Goal: Feedback & Contribution: Contribute content

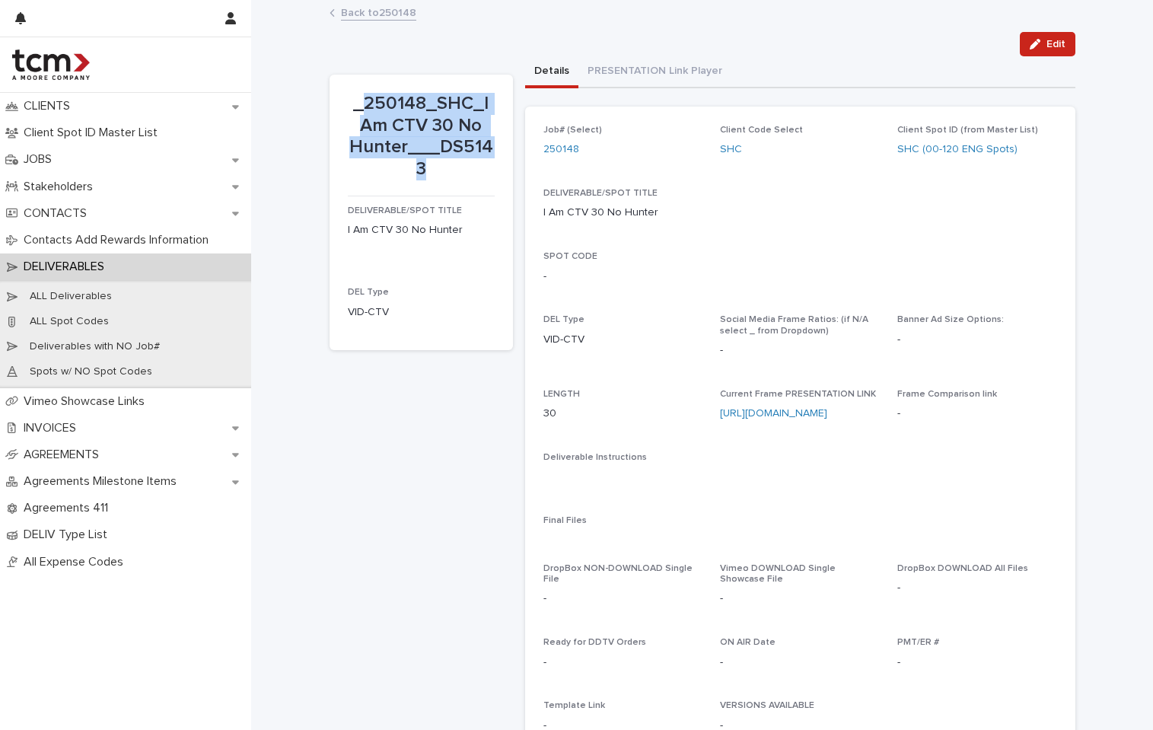
click at [372, 14] on link "Back to 250148" at bounding box center [378, 12] width 75 height 18
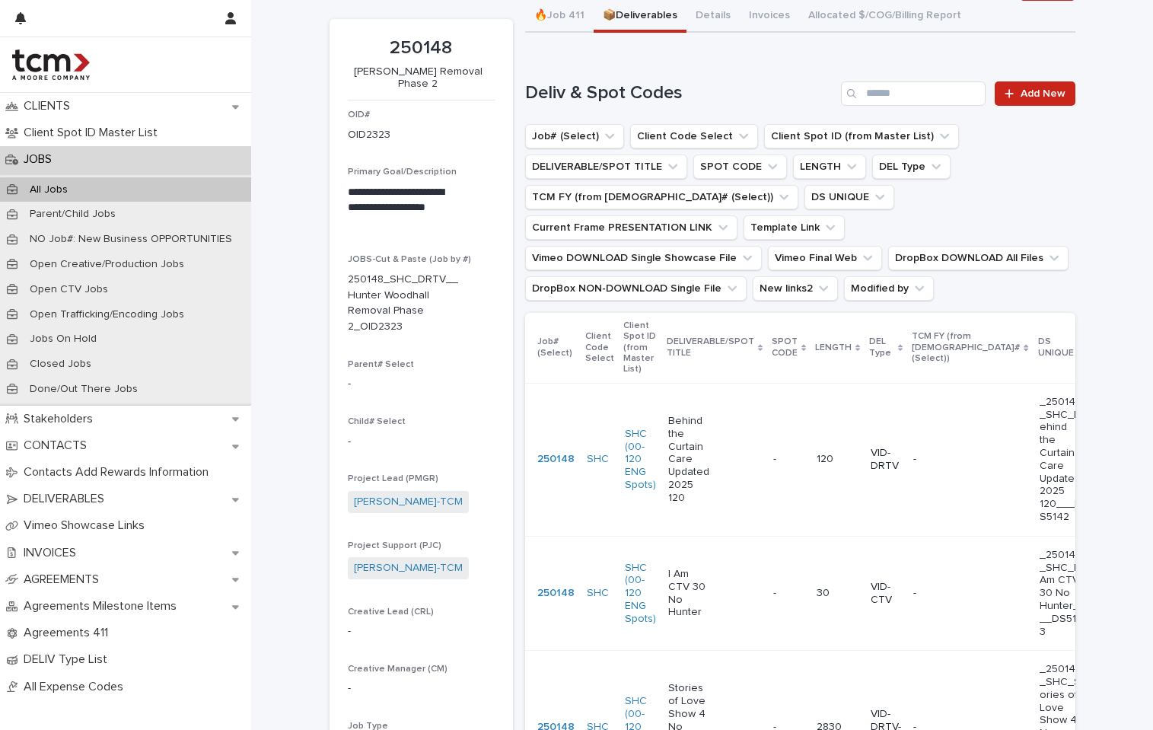
scroll to position [63, 0]
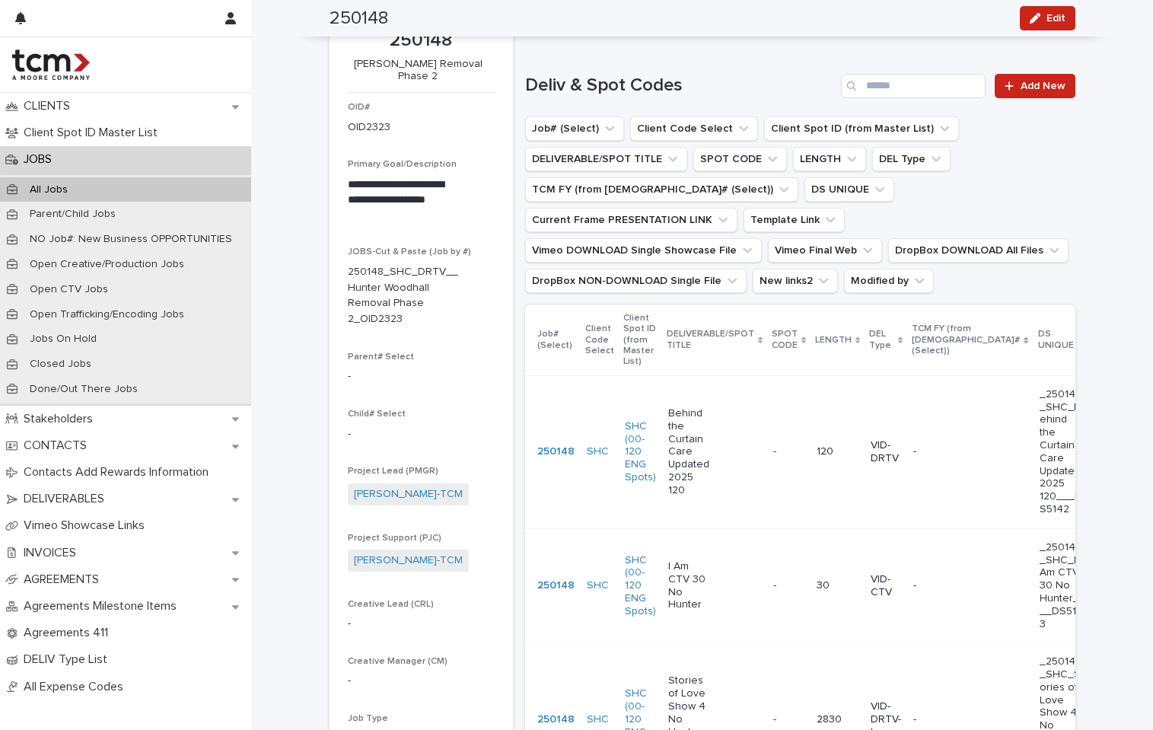
click at [678, 493] on div "Behind the Curtain Care Updated 2025 120" at bounding box center [714, 452] width 93 height 102
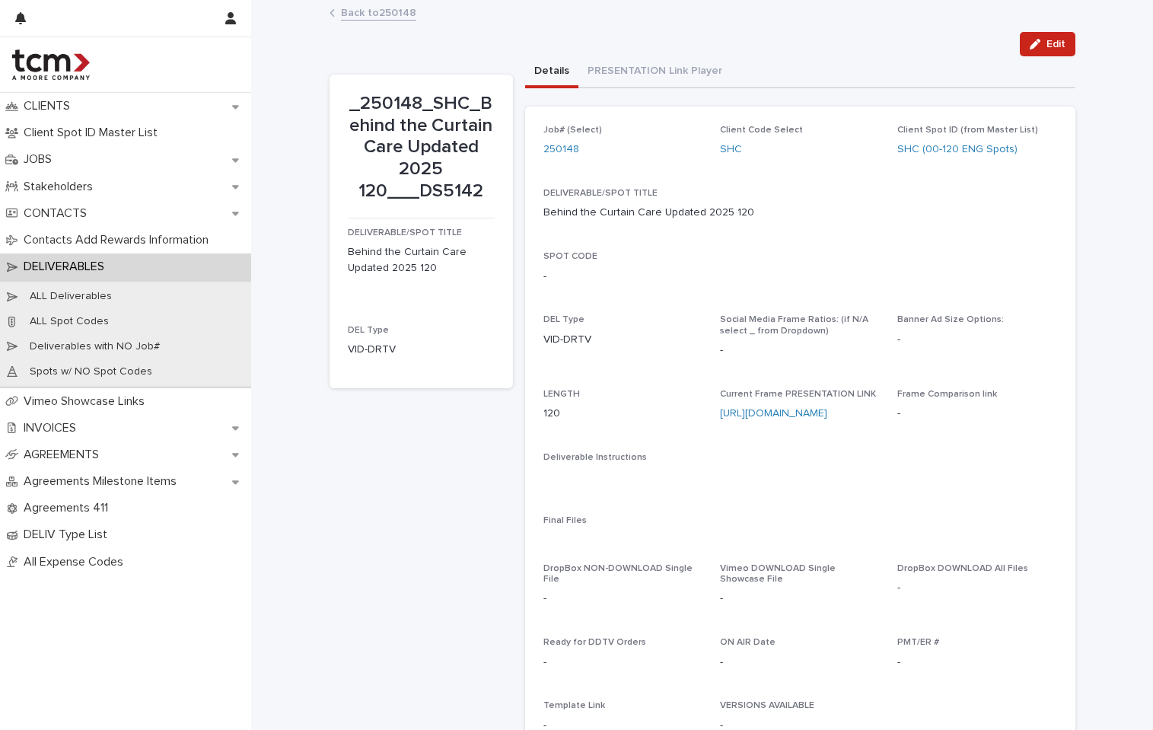
click at [394, 4] on link "Back to 250148" at bounding box center [378, 12] width 75 height 18
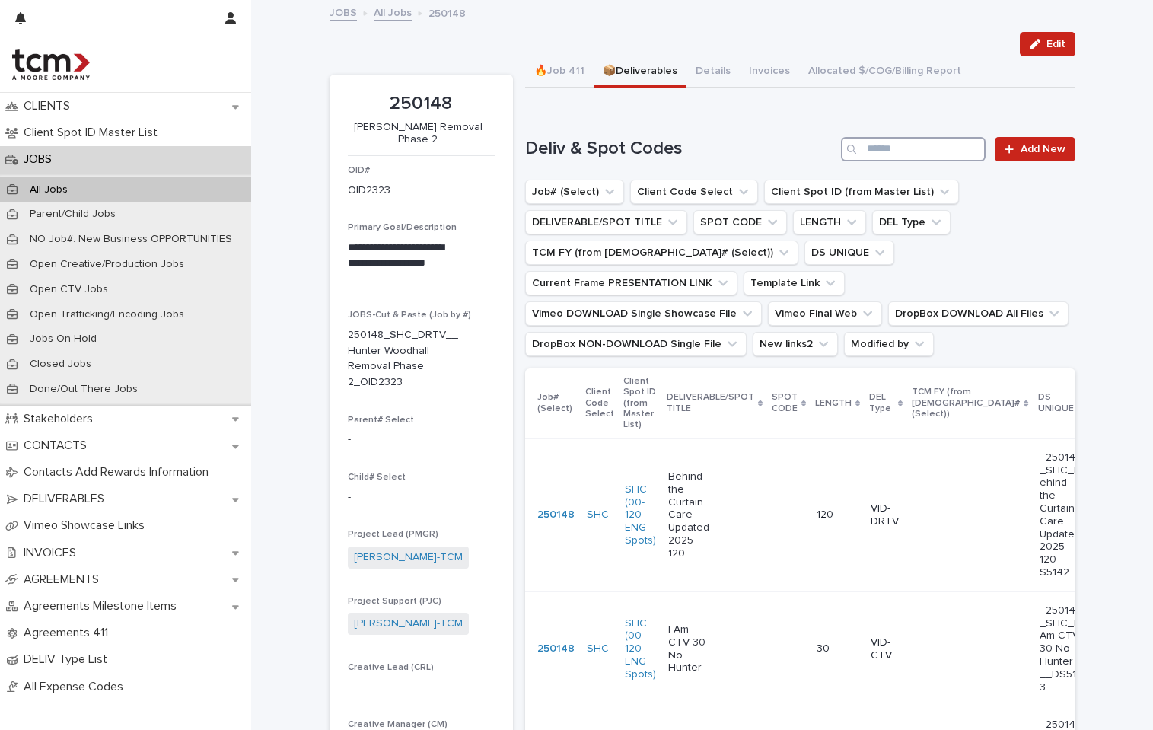
click at [914, 156] on input "Search" at bounding box center [913, 149] width 145 height 24
click at [70, 159] on div "JOBS" at bounding box center [125, 159] width 251 height 27
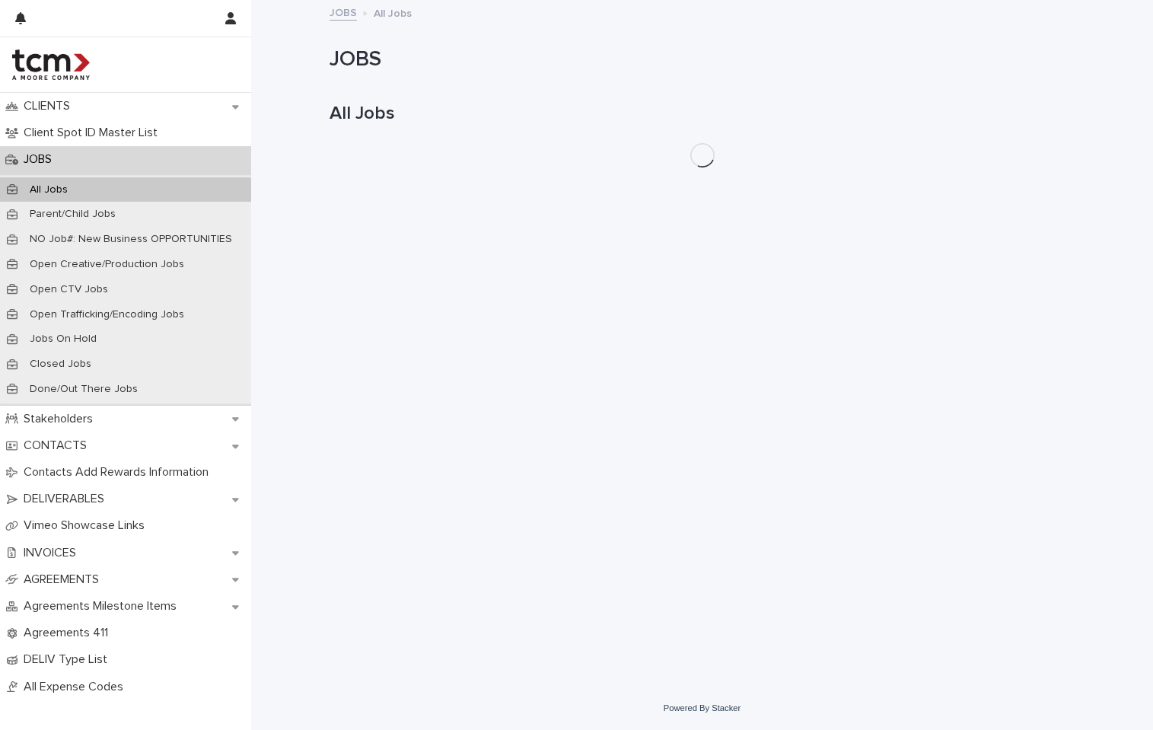
click at [69, 159] on div "JOBS" at bounding box center [125, 159] width 251 height 27
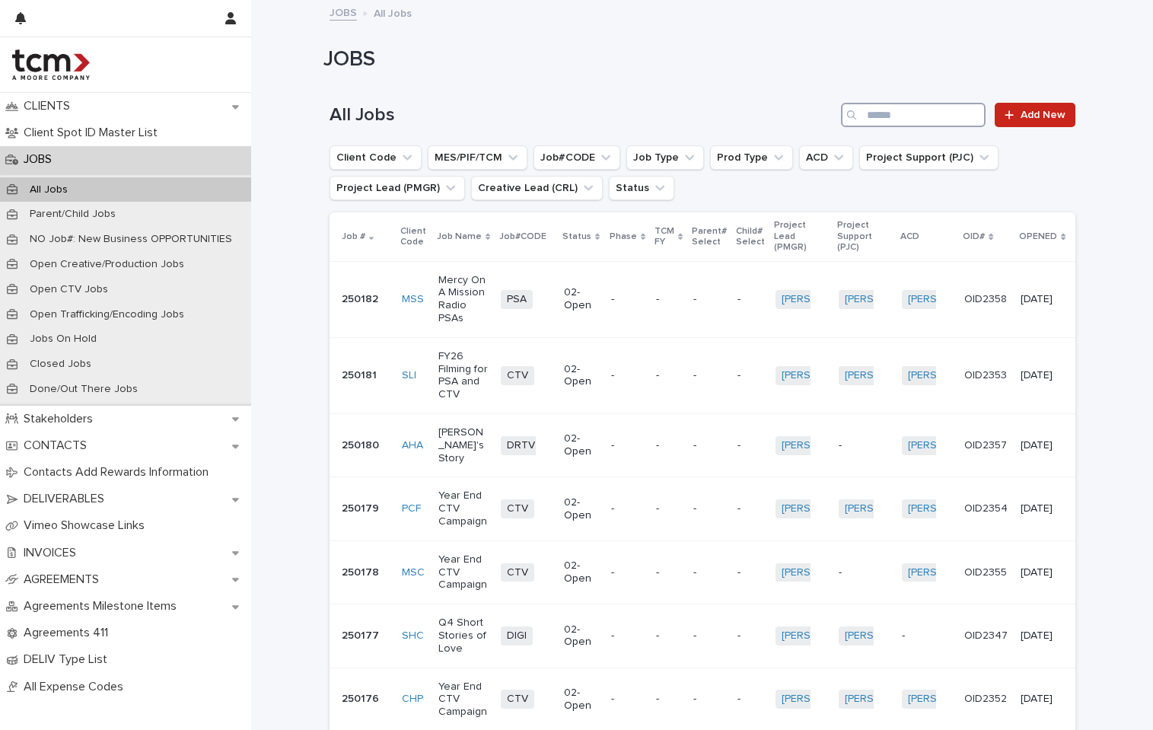
click at [920, 112] on input "Search" at bounding box center [913, 115] width 145 height 24
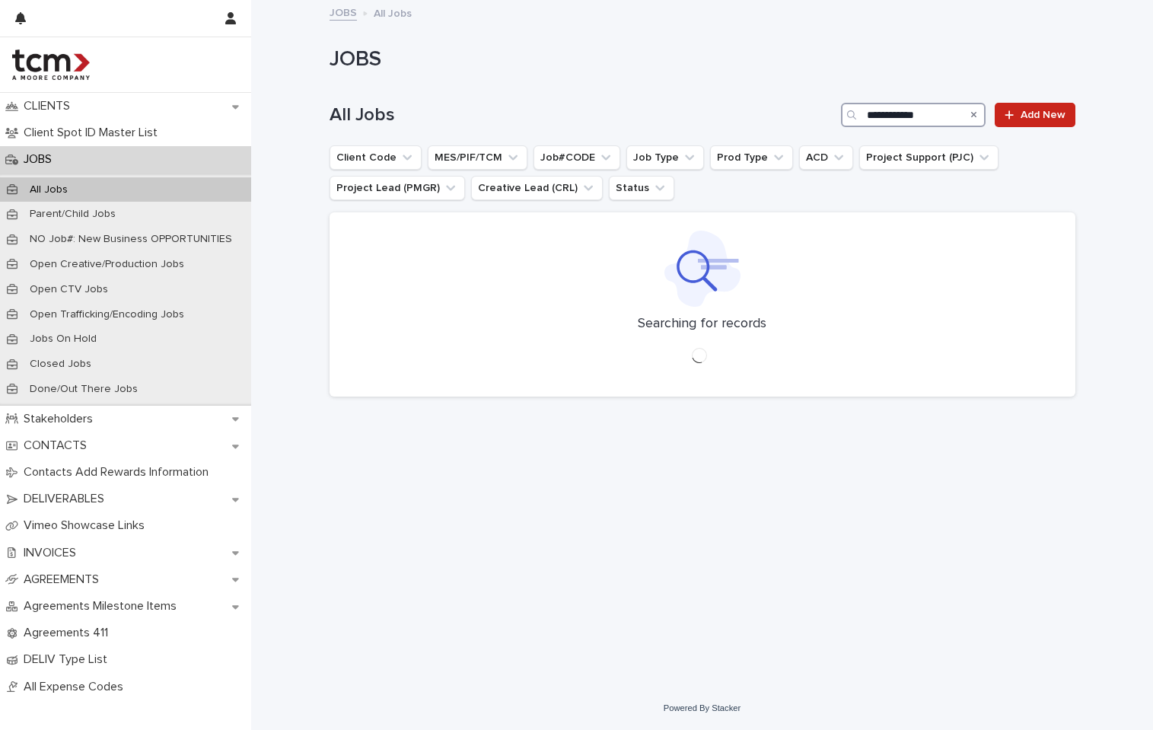
type input "**********"
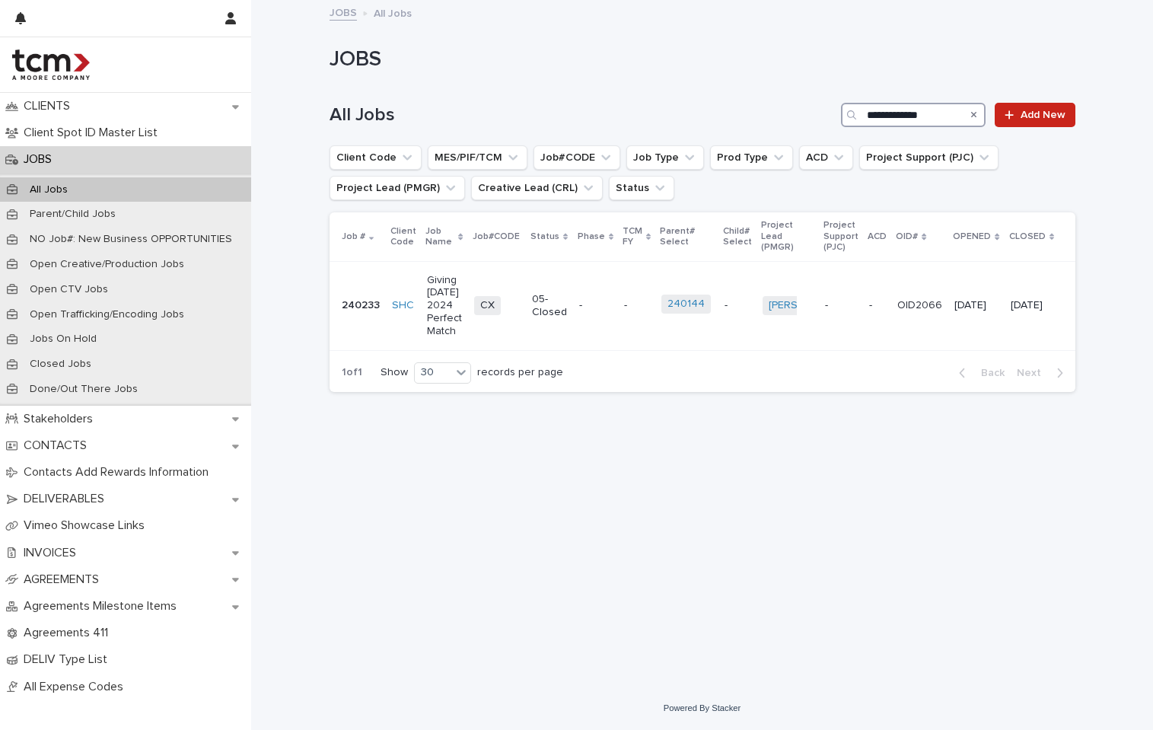
drag, startPoint x: 940, startPoint y: 117, endPoint x: 777, endPoint y: 91, distance: 165.8
click at [777, 91] on div "**********" at bounding box center [703, 108] width 746 height 73
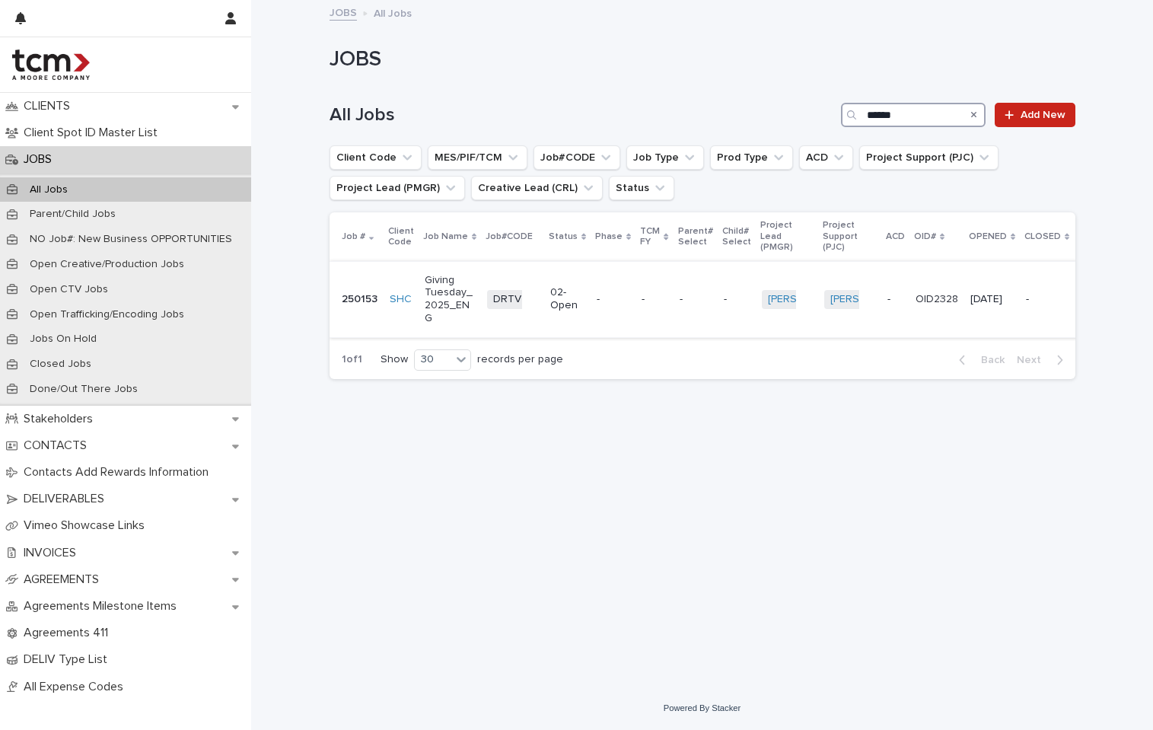
type input "******"
click at [435, 318] on p "Giving Tuesday_2025_ENG" at bounding box center [450, 299] width 51 height 51
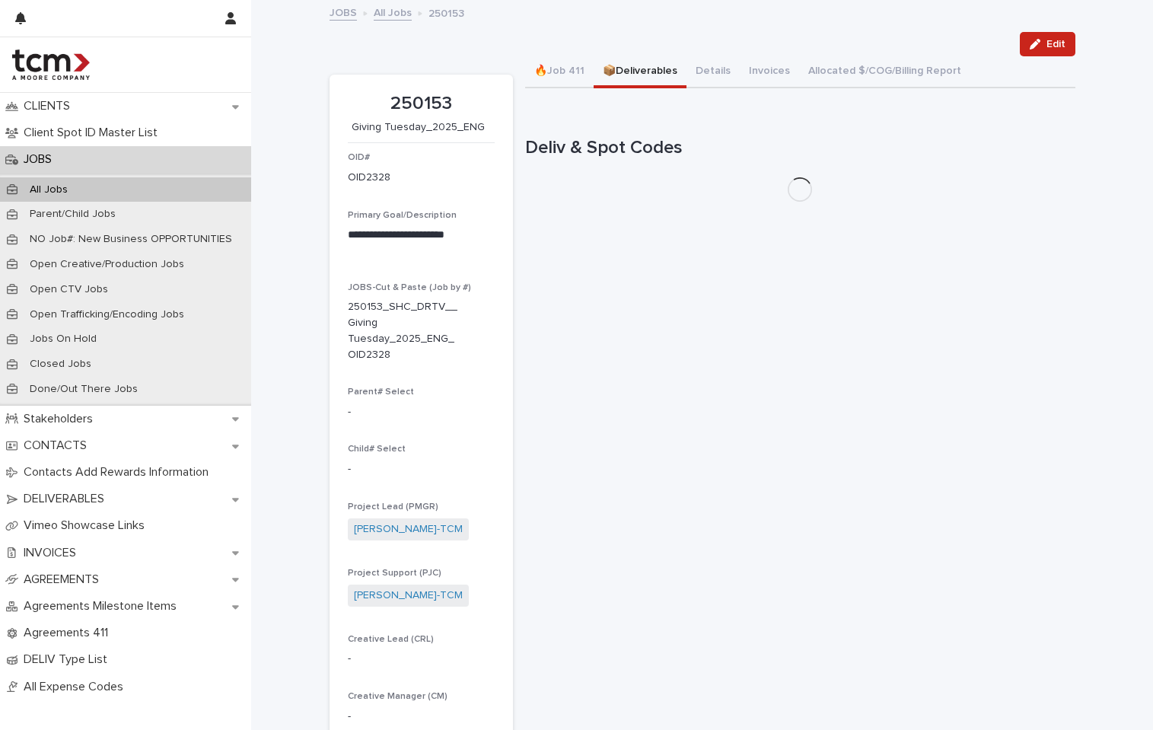
click at [604, 66] on button "📦Deliverables" at bounding box center [640, 72] width 93 height 32
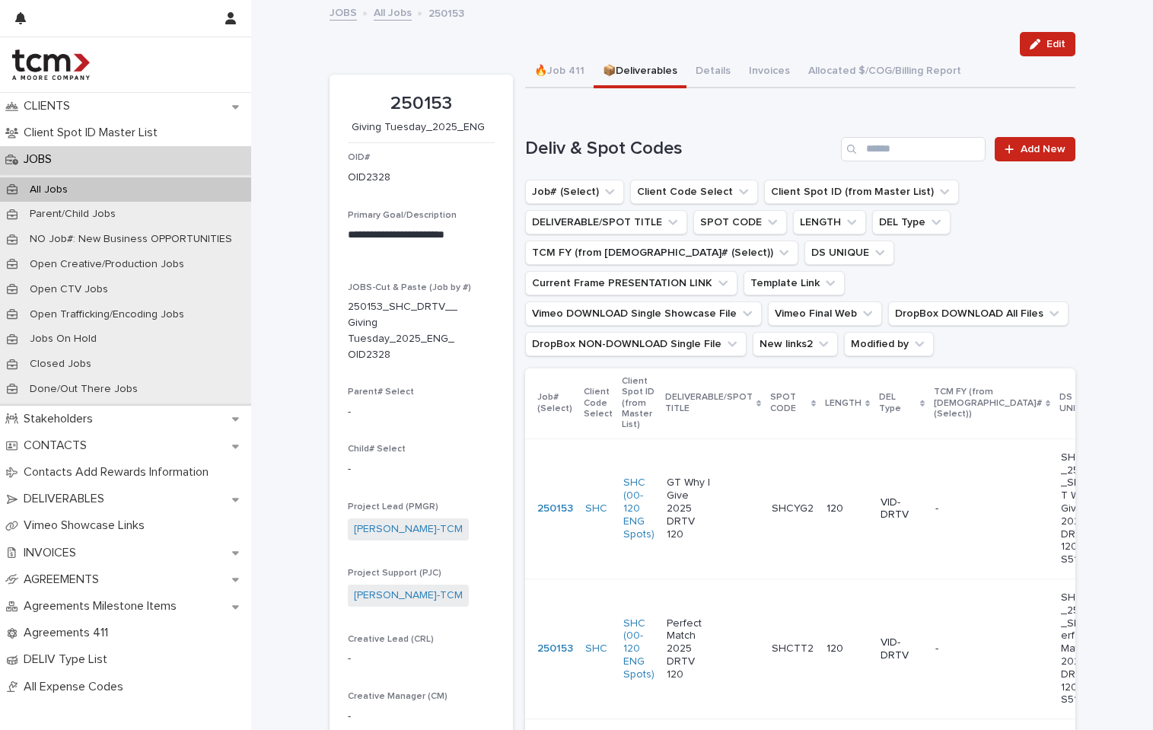
click at [674, 524] on p "GT Why I Give 2025 DRTV 120" at bounding box center [689, 509] width 45 height 64
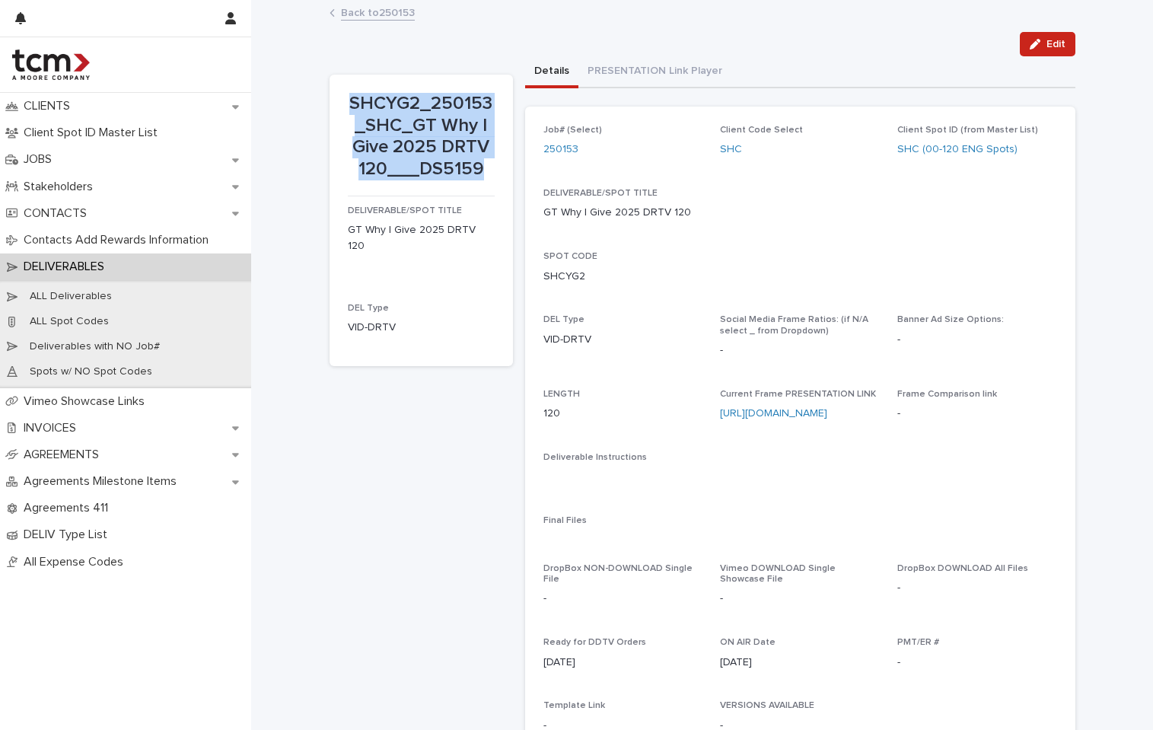
drag, startPoint x: 343, startPoint y: 98, endPoint x: 486, endPoint y: 182, distance: 165.2
click at [486, 182] on div "SHCYG2_250153_SHC_GT Why I Give 2025 DRTV 120___DS5159" at bounding box center [421, 140] width 147 height 94
copy p "SHCYG2_250153_SHC_GT Why I Give 2025 DRTV 120___DS5159"
click at [381, 14] on link "Back to 250153" at bounding box center [378, 12] width 74 height 18
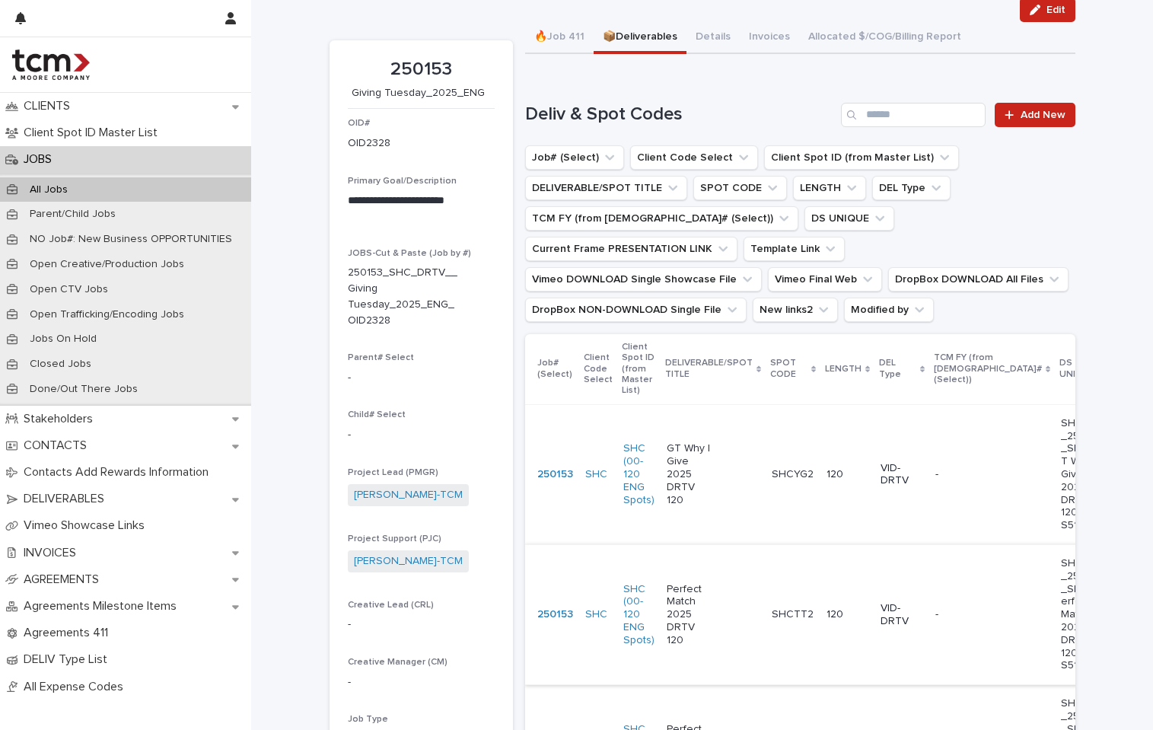
scroll to position [46, 0]
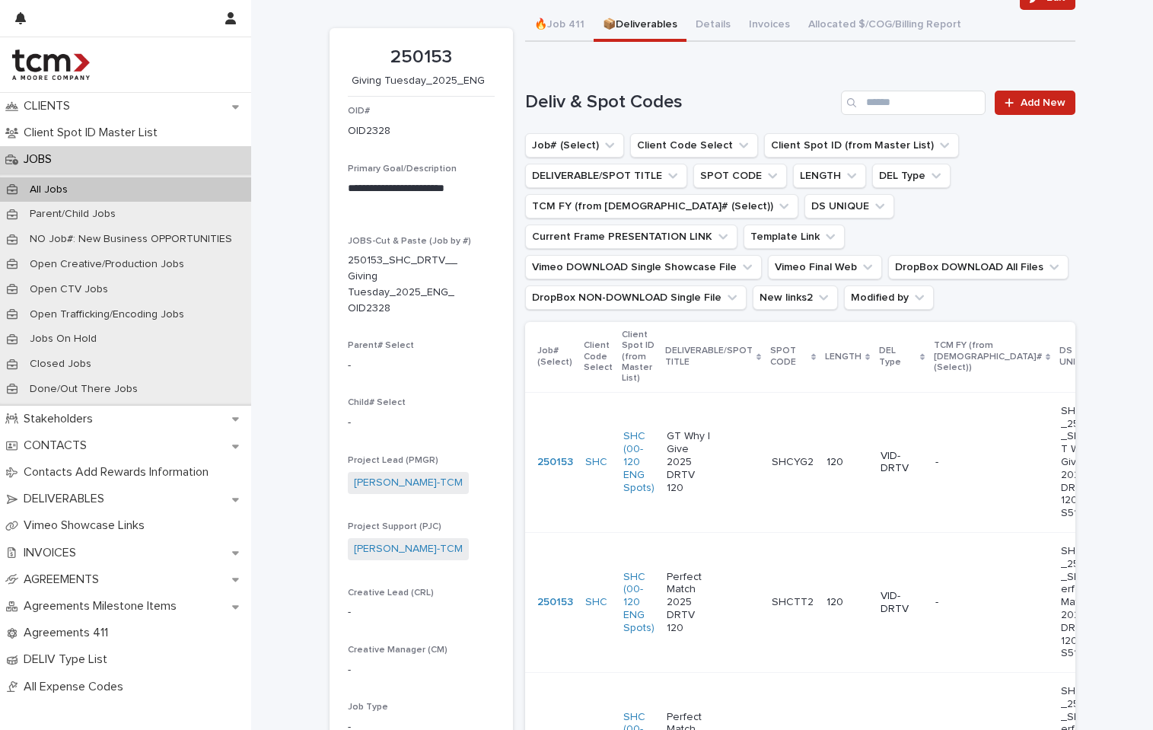
click at [723, 617] on div "Perfect Match 2025 DRTV 120" at bounding box center [713, 603] width 93 height 76
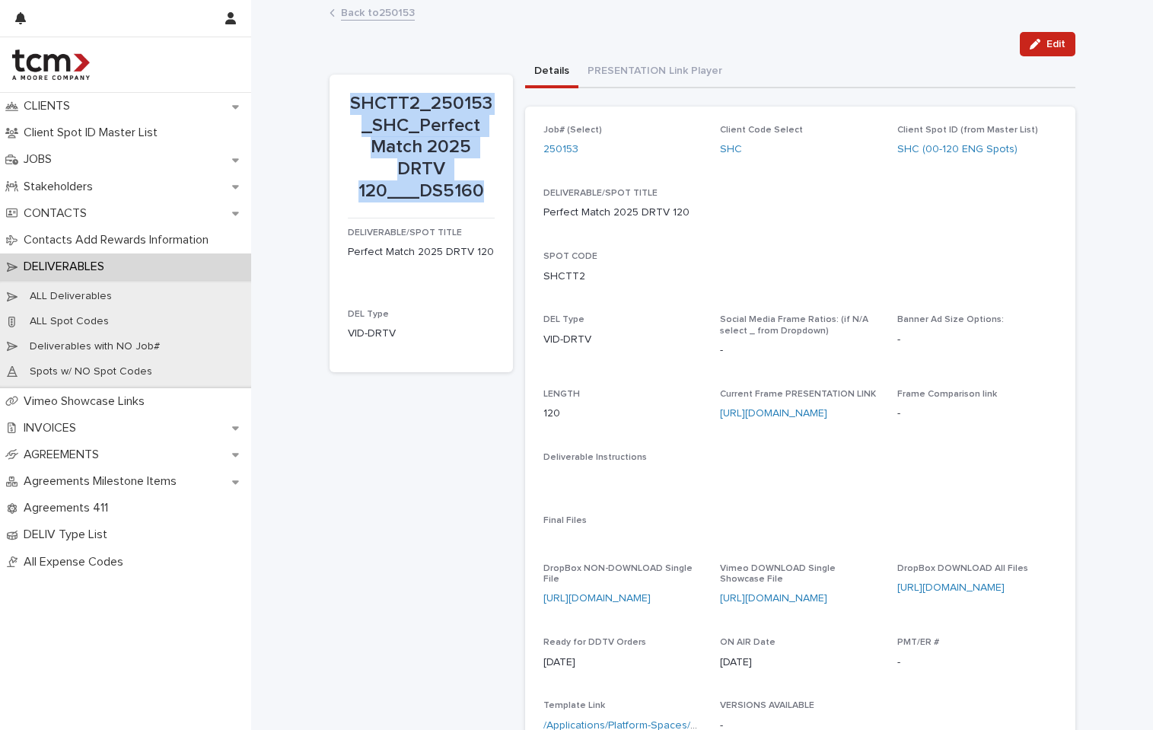
drag, startPoint x: 344, startPoint y: 100, endPoint x: 480, endPoint y: 193, distance: 164.3
click at [480, 193] on p "SHCTT2_250153_SHC_Perfect Match 2025 DRTV 120___DS5160" at bounding box center [421, 148] width 147 height 110
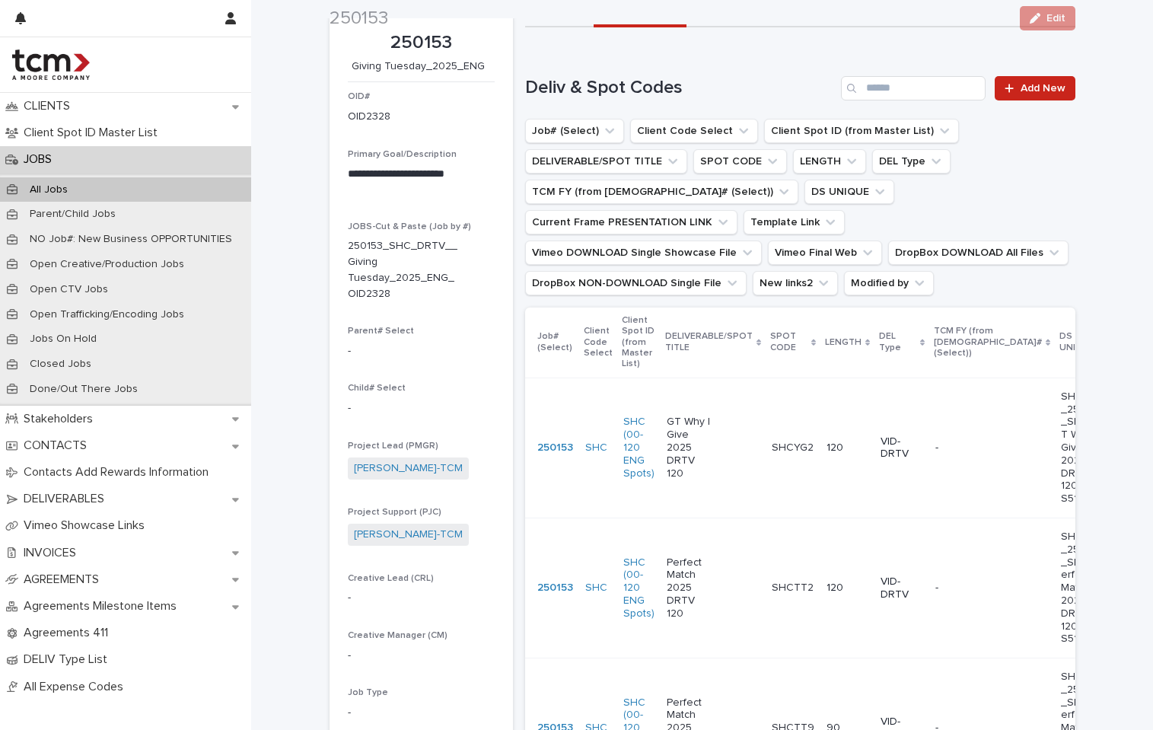
scroll to position [537, 0]
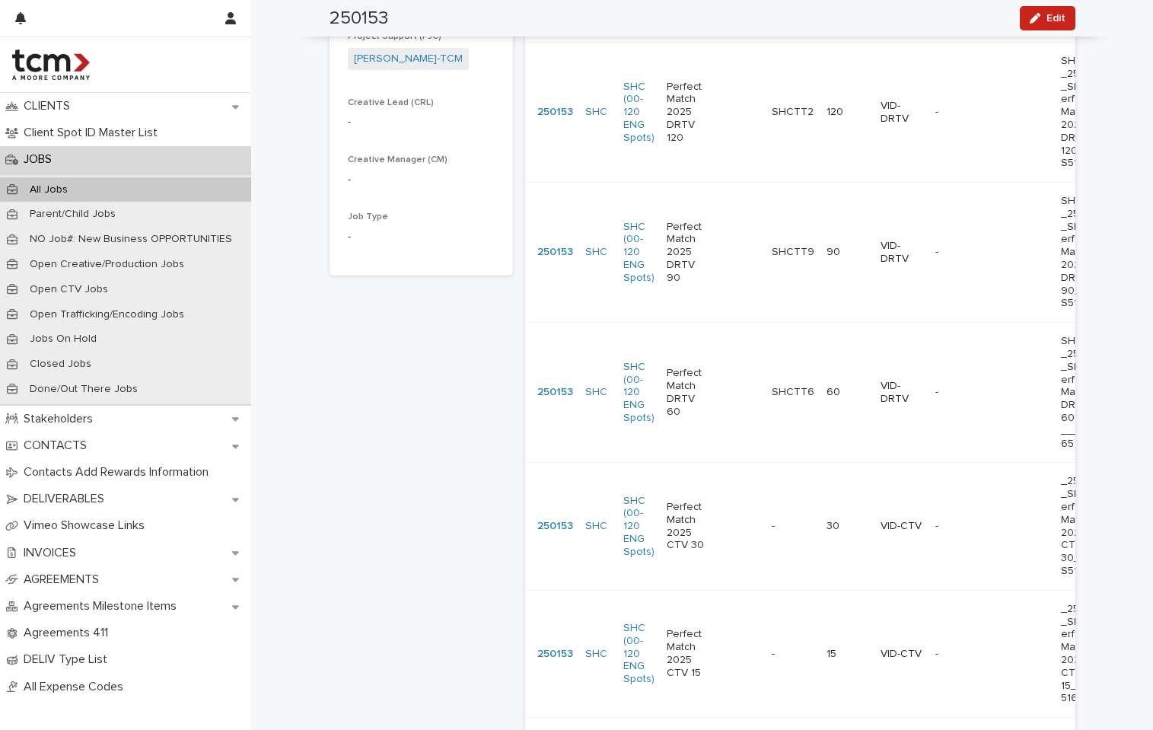
click at [772, 259] on p "SHCTT9" at bounding box center [795, 251] width 46 height 16
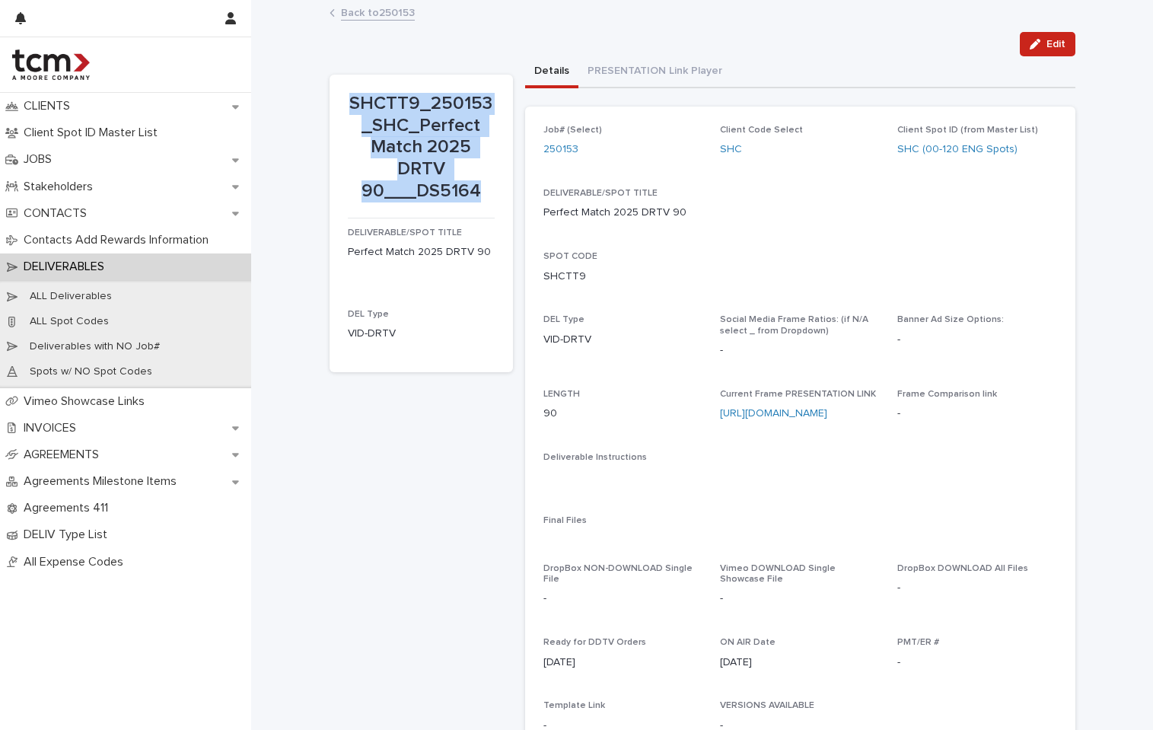
drag, startPoint x: 346, startPoint y: 98, endPoint x: 476, endPoint y: 186, distance: 156.9
click at [476, 186] on p "SHCTT9_250153_SHC_Perfect Match 2025 DRTV 90___DS5164" at bounding box center [421, 148] width 147 height 110
copy p "SHCTT9_250153_SHC_Perfect Match 2025 DRTV 90___DS5164"
click at [356, 11] on link "Back to 250153" at bounding box center [378, 12] width 74 height 18
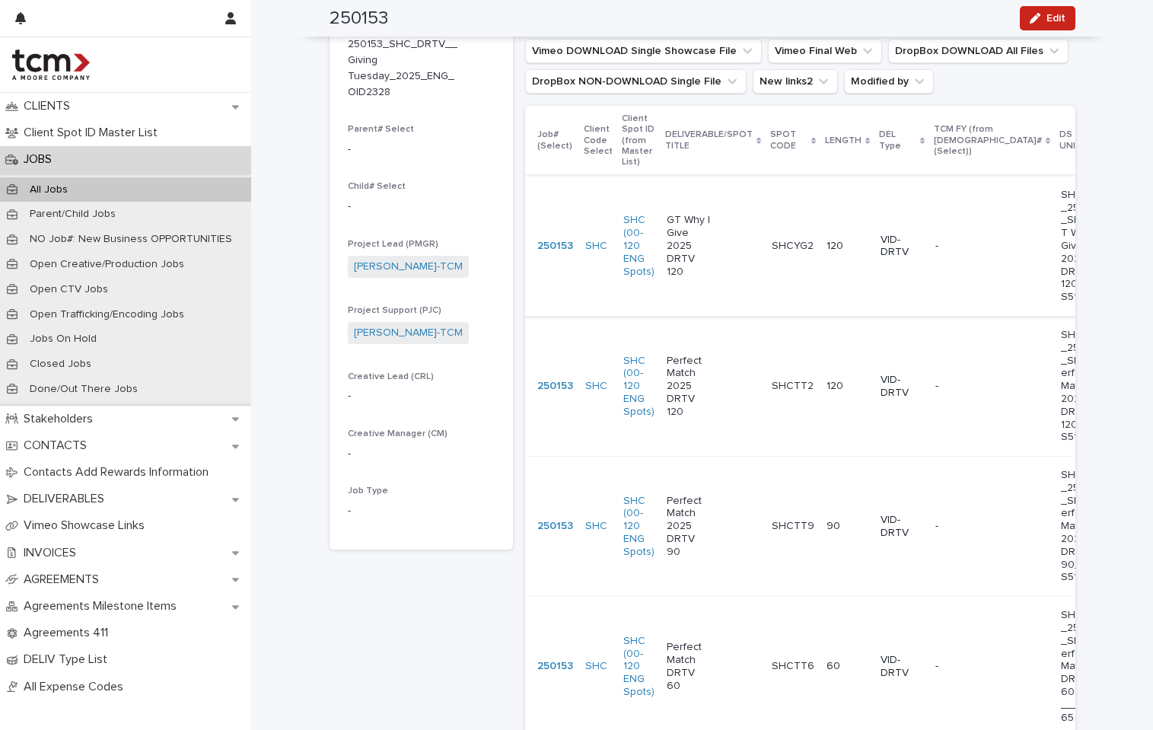
scroll to position [263, 0]
click at [713, 672] on div "Perfect Match DRTV 60" at bounding box center [713, 666] width 93 height 63
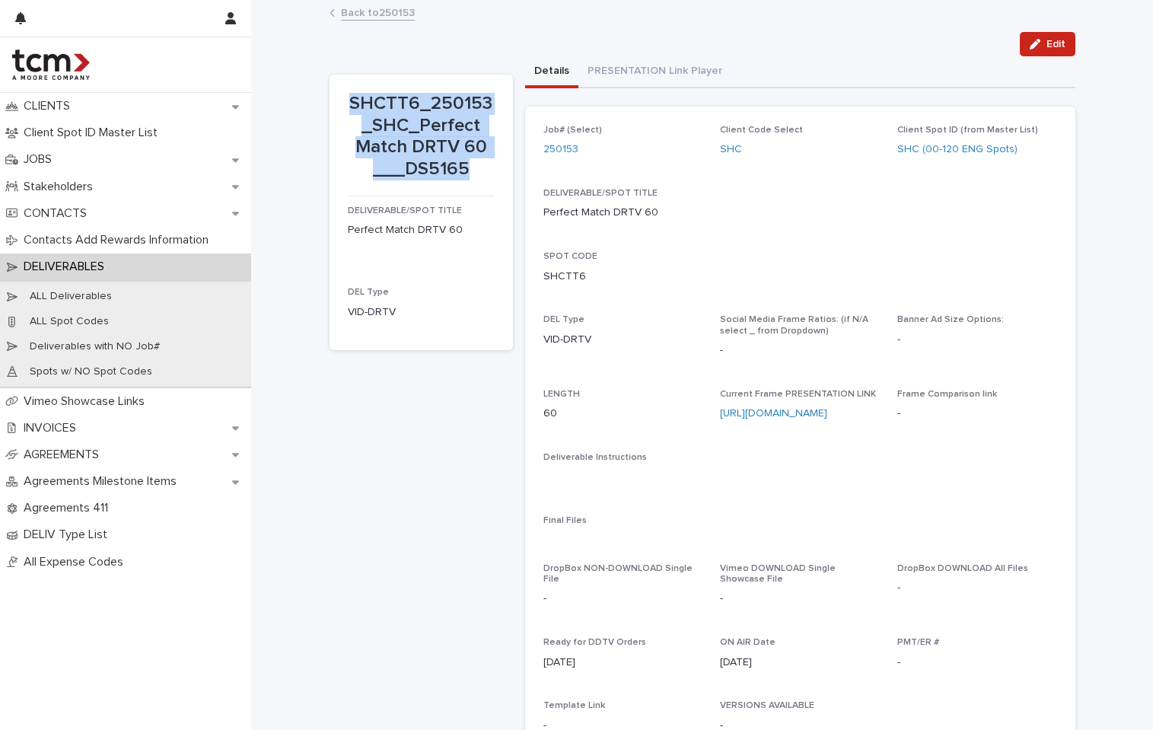
drag, startPoint x: 346, startPoint y: 101, endPoint x: 465, endPoint y: 170, distance: 137.8
click at [465, 170] on p "SHCTT6_250153_SHC_Perfect Match DRTV 60 ___DS5165" at bounding box center [421, 137] width 147 height 88
copy p "SHCTT6_250153_SHC_Perfect Match DRTV 60 ___DS5165"
click at [347, 16] on link "Back to 250153" at bounding box center [378, 12] width 74 height 18
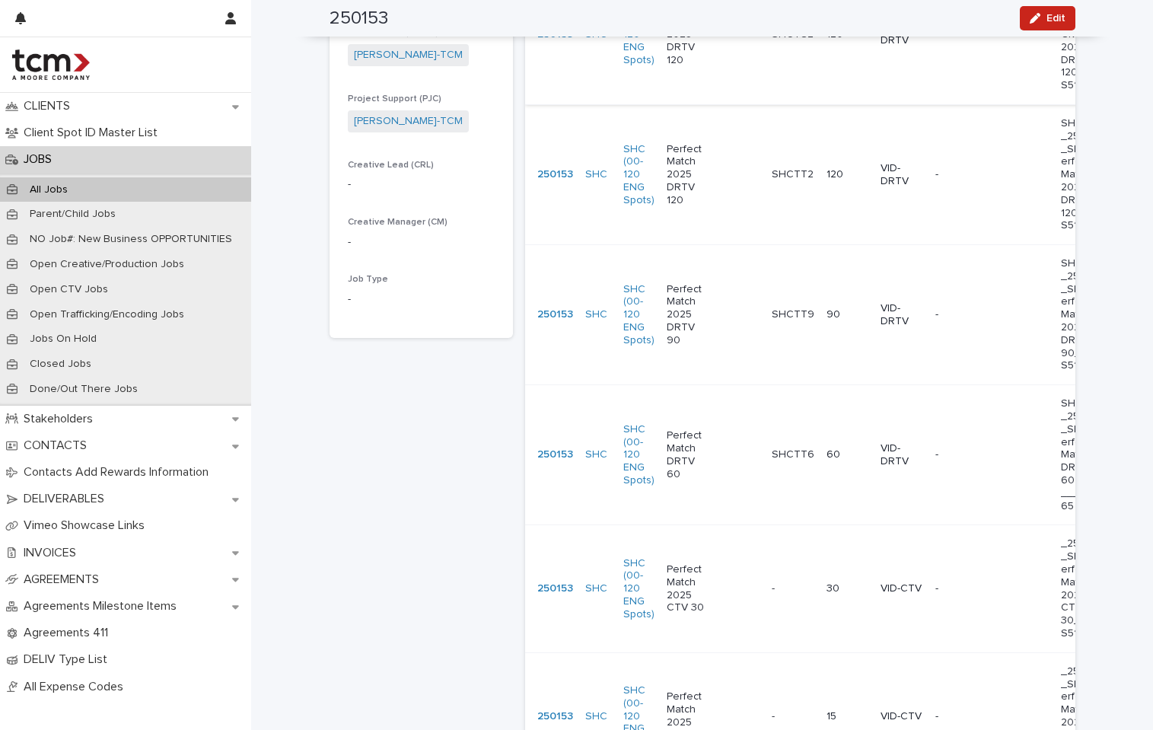
scroll to position [490, 0]
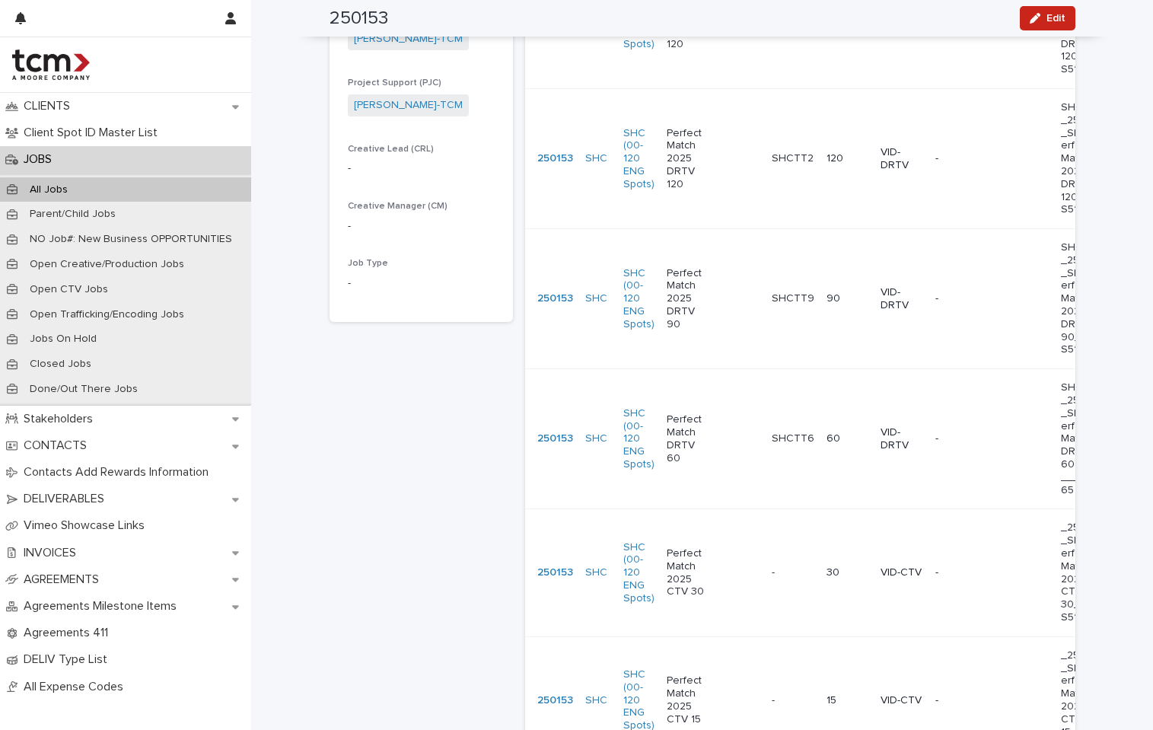
click at [726, 542] on div "Perfect Match 2025 CTV 30" at bounding box center [713, 572] width 93 height 63
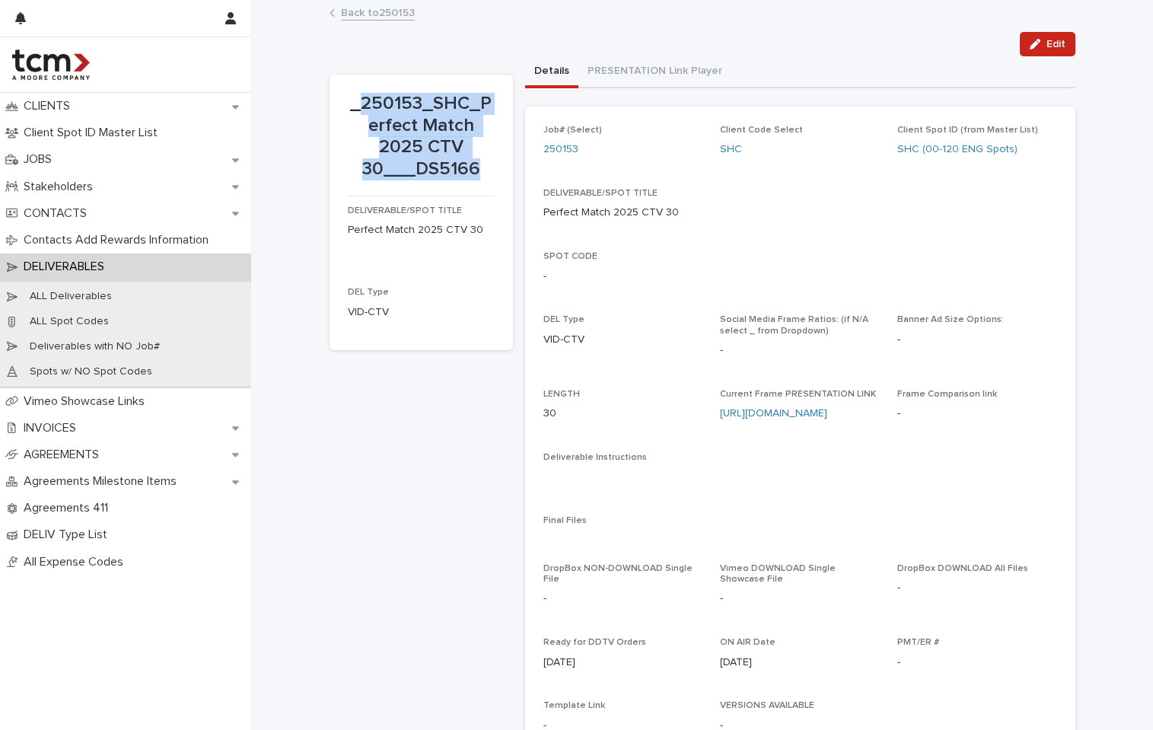
drag, startPoint x: 358, startPoint y: 104, endPoint x: 476, endPoint y: 168, distance: 134.6
click at [476, 168] on p "_250153_SHC_Perfect Match 2025 CTV 30___DS5166" at bounding box center [421, 137] width 147 height 88
click at [395, 13] on link "Back to 250153" at bounding box center [378, 12] width 74 height 18
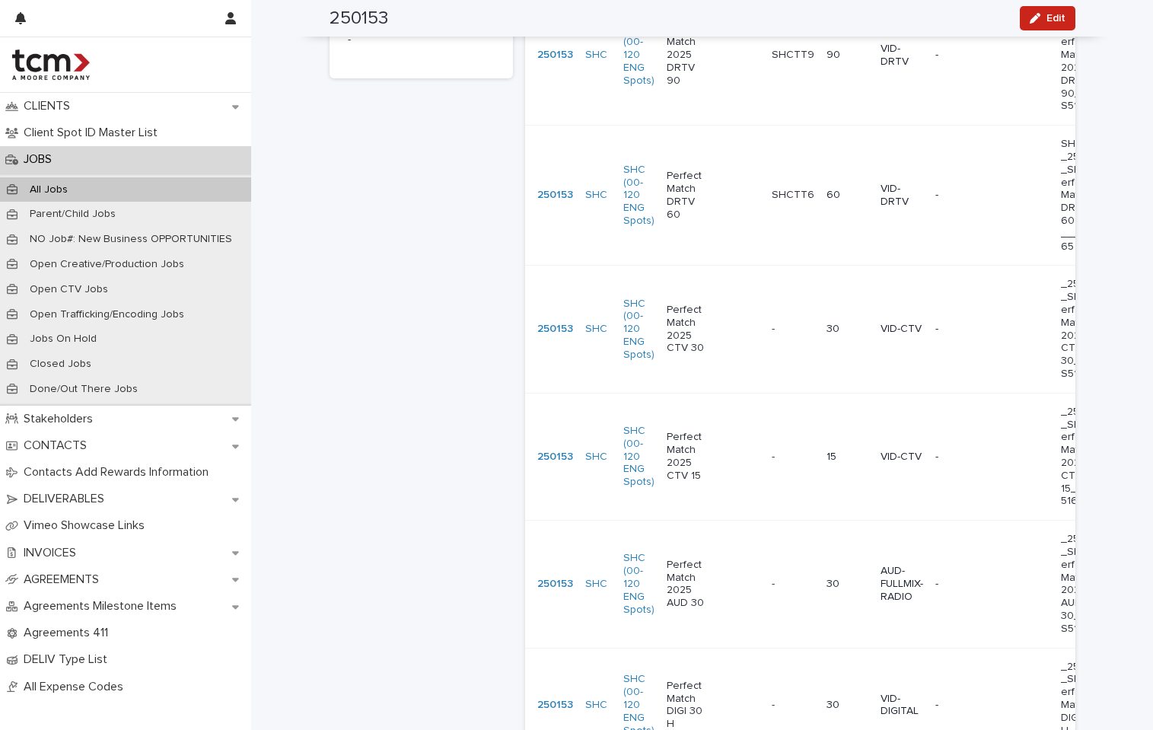
scroll to position [737, 0]
click at [682, 464] on p "Perfect Match 2025 CTV 15" at bounding box center [689, 453] width 45 height 51
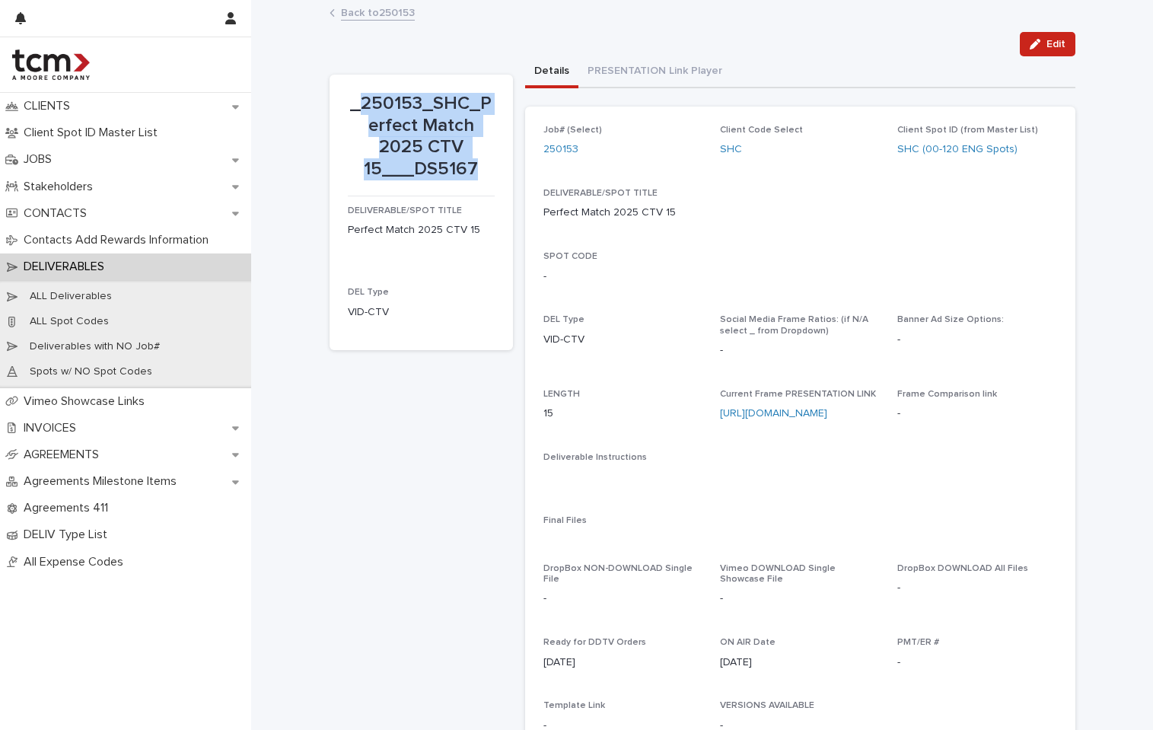
drag, startPoint x: 359, startPoint y: 102, endPoint x: 474, endPoint y: 177, distance: 136.4
click at [474, 177] on p "_250153_SHC_Perfect Match 2025 CTV 15___DS5167" at bounding box center [421, 137] width 147 height 88
click at [394, 14] on link "Back to 250153" at bounding box center [378, 12] width 74 height 18
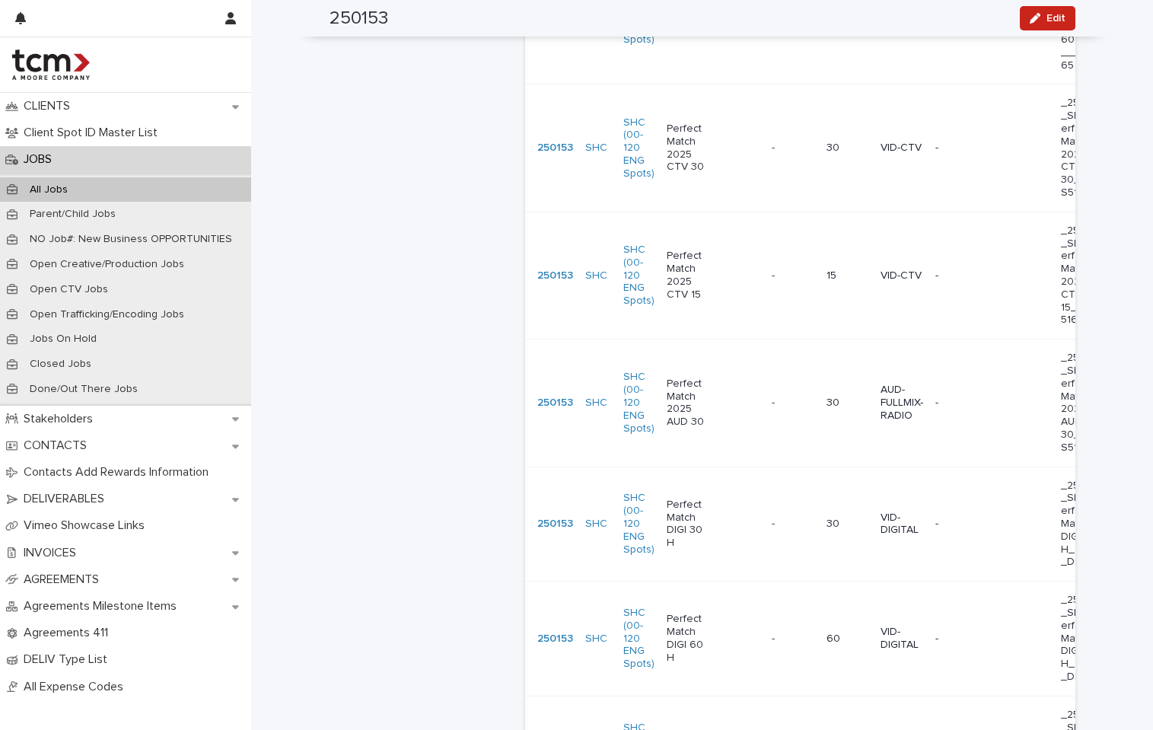
scroll to position [921, 0]
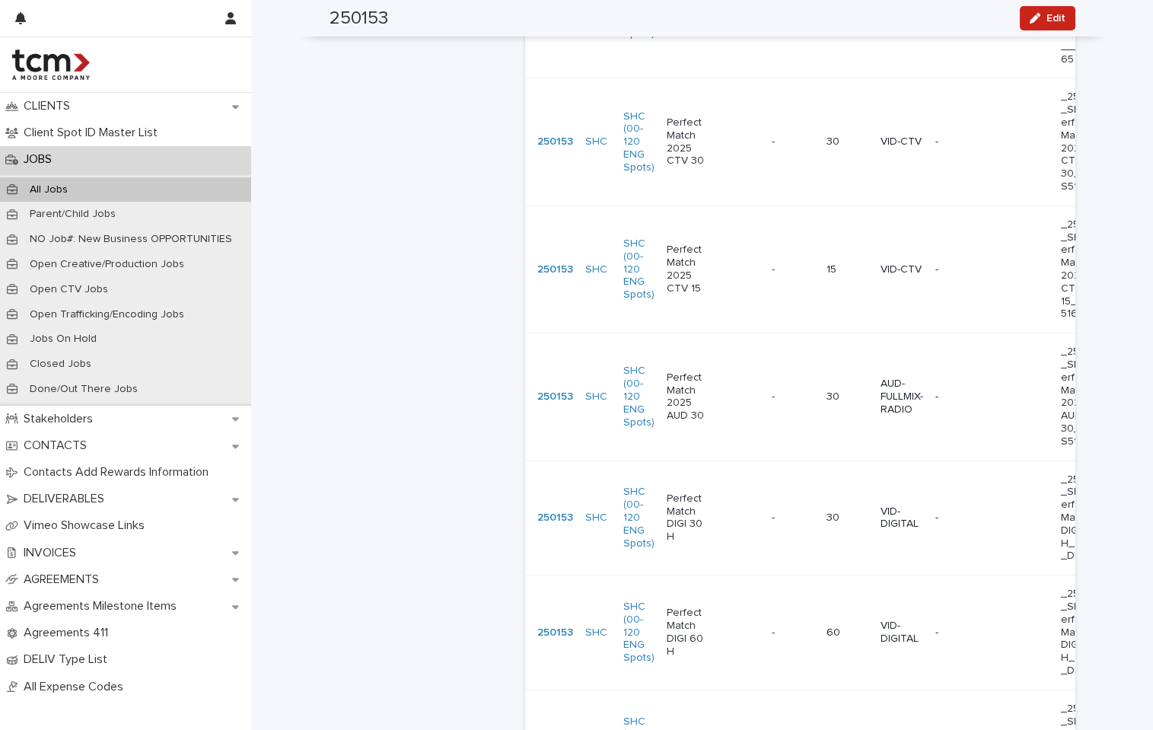
click at [729, 622] on div "Perfect Match DIGI 60 H" at bounding box center [713, 632] width 93 height 63
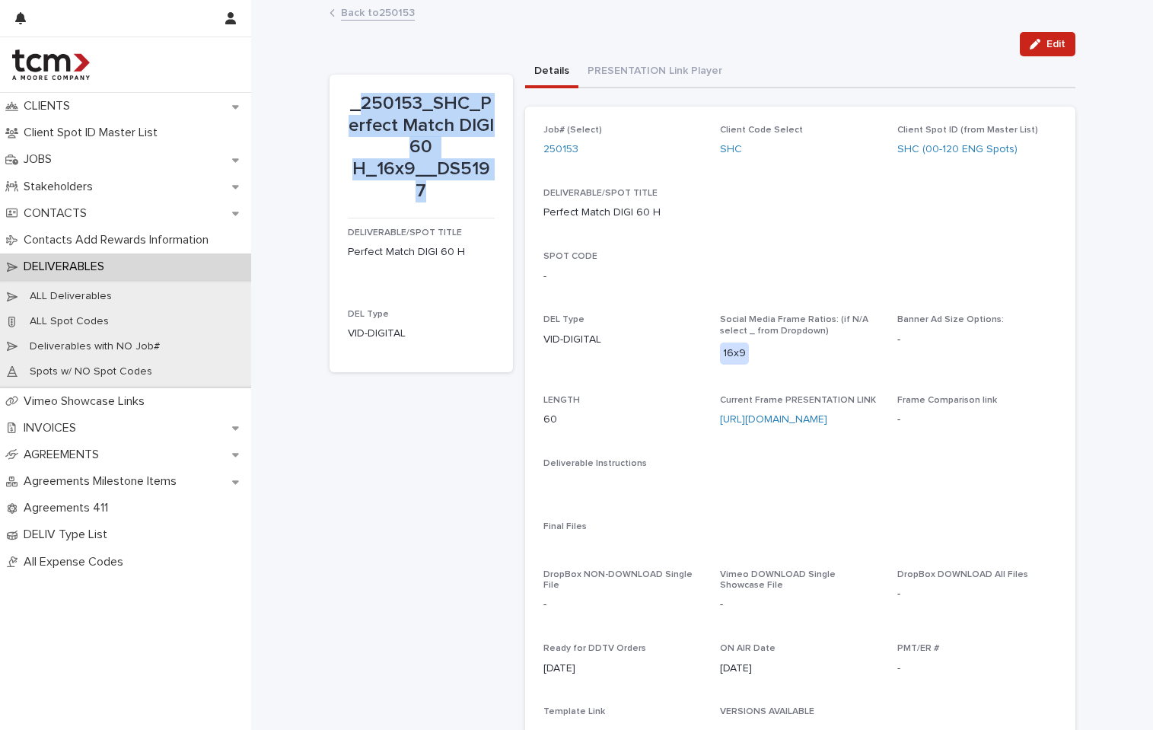
drag, startPoint x: 384, startPoint y: 105, endPoint x: 512, endPoint y: 175, distance: 145.8
click at [512, 175] on div "_250153_SHC_Perfect Match DIGI 60 H_16x9__DS5197 DELIVERABLE/SPOT TITLE Perfect…" at bounding box center [703, 479] width 746 height 847
click at [367, 10] on link "Back to 250153" at bounding box center [378, 12] width 74 height 18
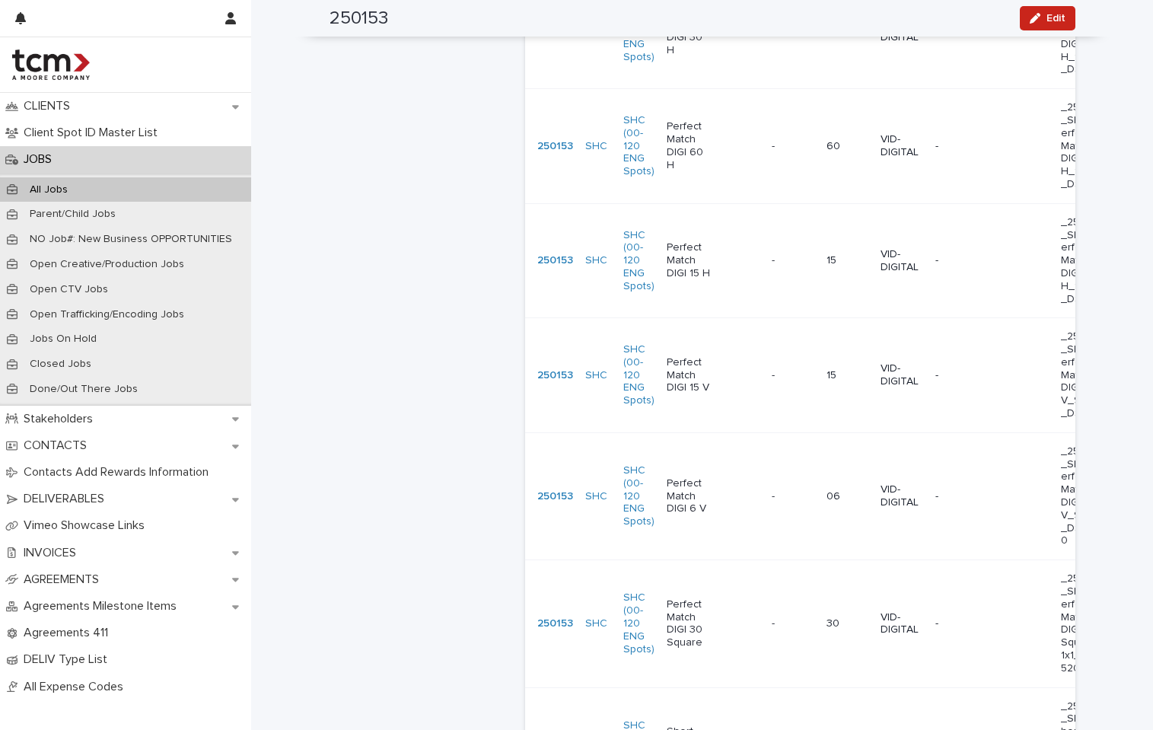
scroll to position [1418, 0]
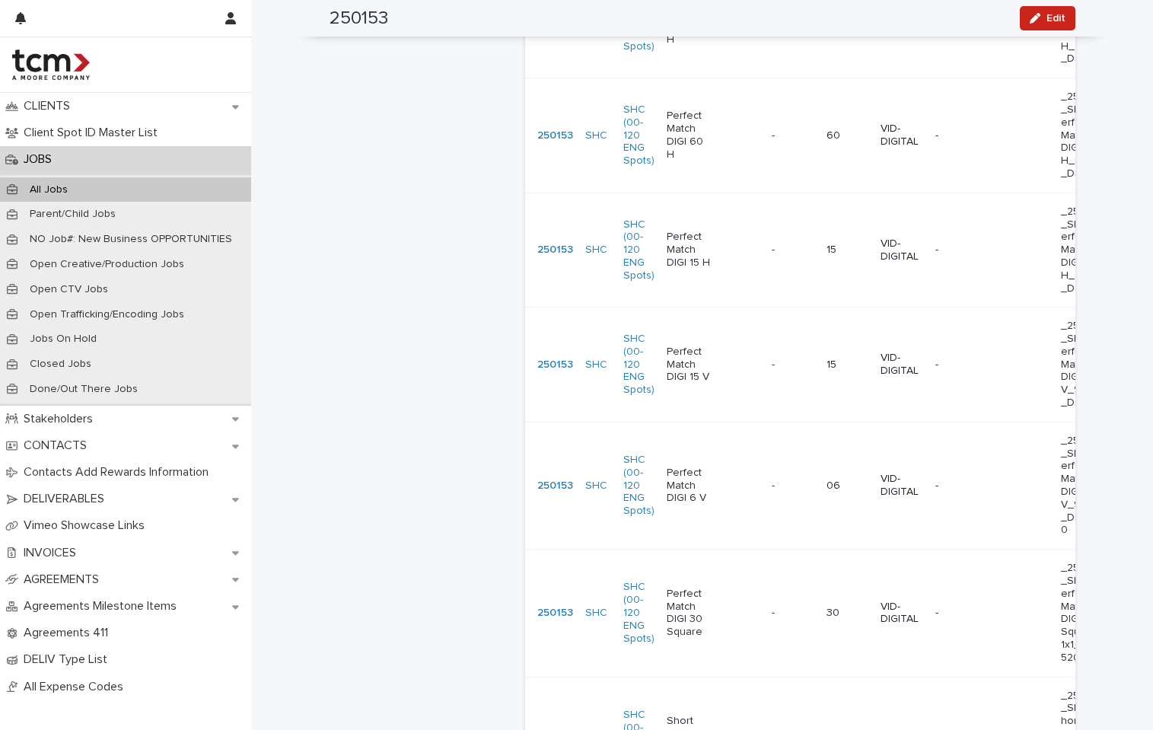
click at [690, 394] on td "Perfect Match DIGI 15 V" at bounding box center [713, 365] width 105 height 115
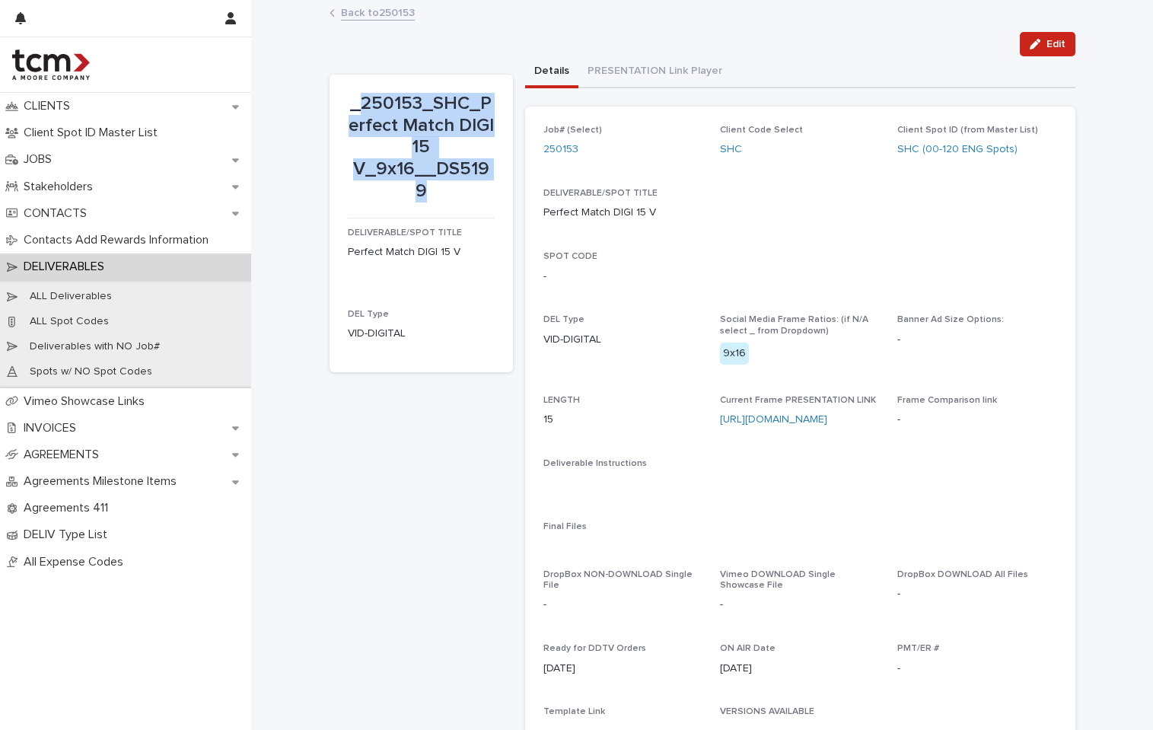
drag, startPoint x: 358, startPoint y: 100, endPoint x: 490, endPoint y: 169, distance: 149.1
click at [490, 169] on section "_250153_SHC_Perfect Match DIGI 15 V_9x16__DS5199 DELIVERABLE/SPOT TITLE Perfect…" at bounding box center [421, 224] width 183 height 298
copy p "250153_SHC_Perfect Match DIGI 15 V_9x16__DS5199"
click at [385, 16] on link "Back to 250153" at bounding box center [378, 12] width 74 height 18
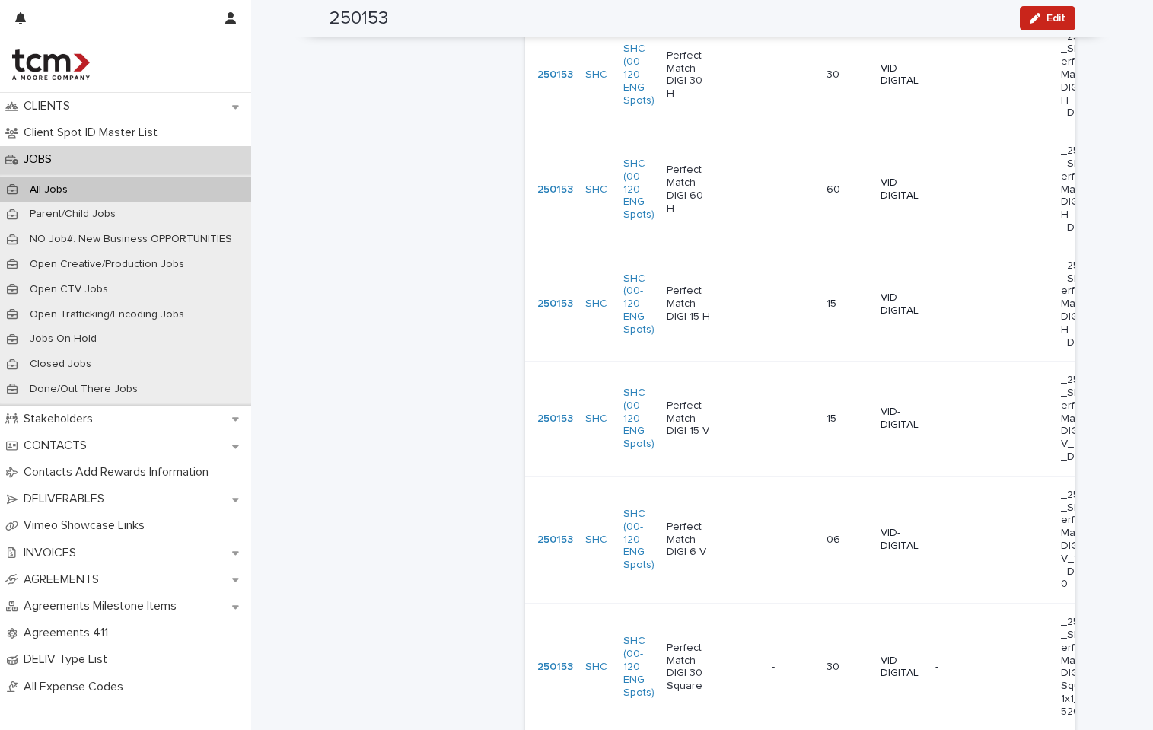
scroll to position [1488, 0]
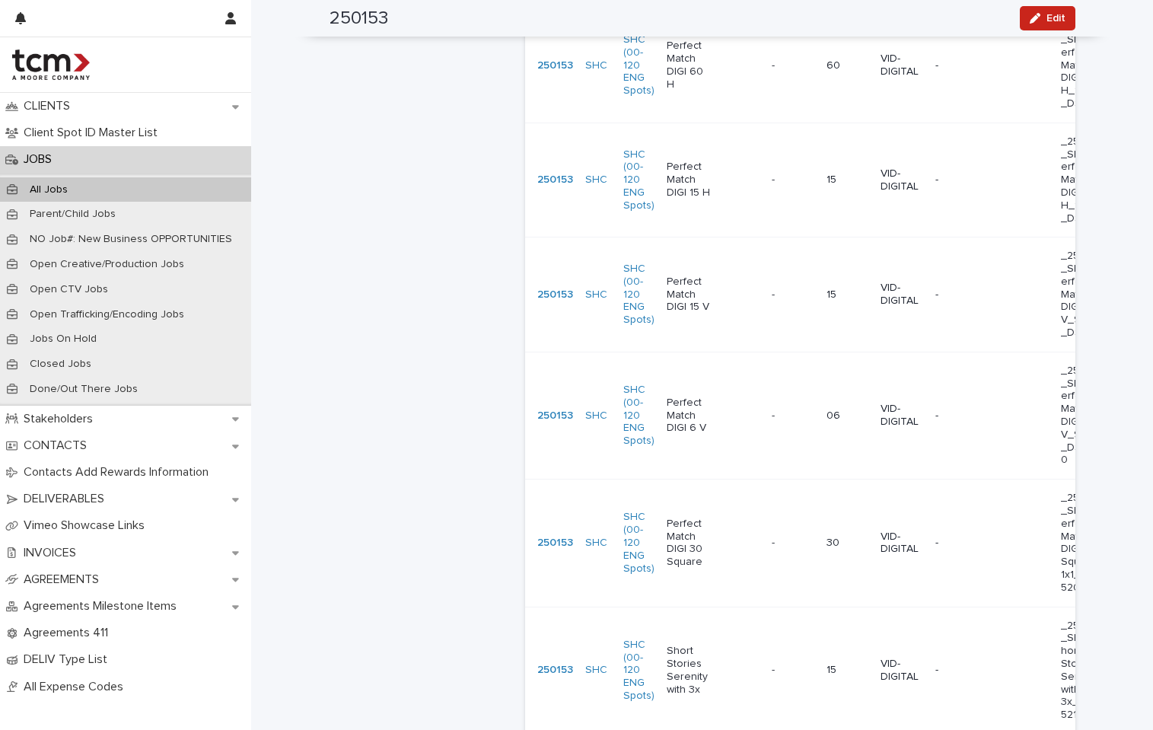
click at [715, 531] on div "Perfect Match DIGI 30 Square" at bounding box center [713, 543] width 93 height 63
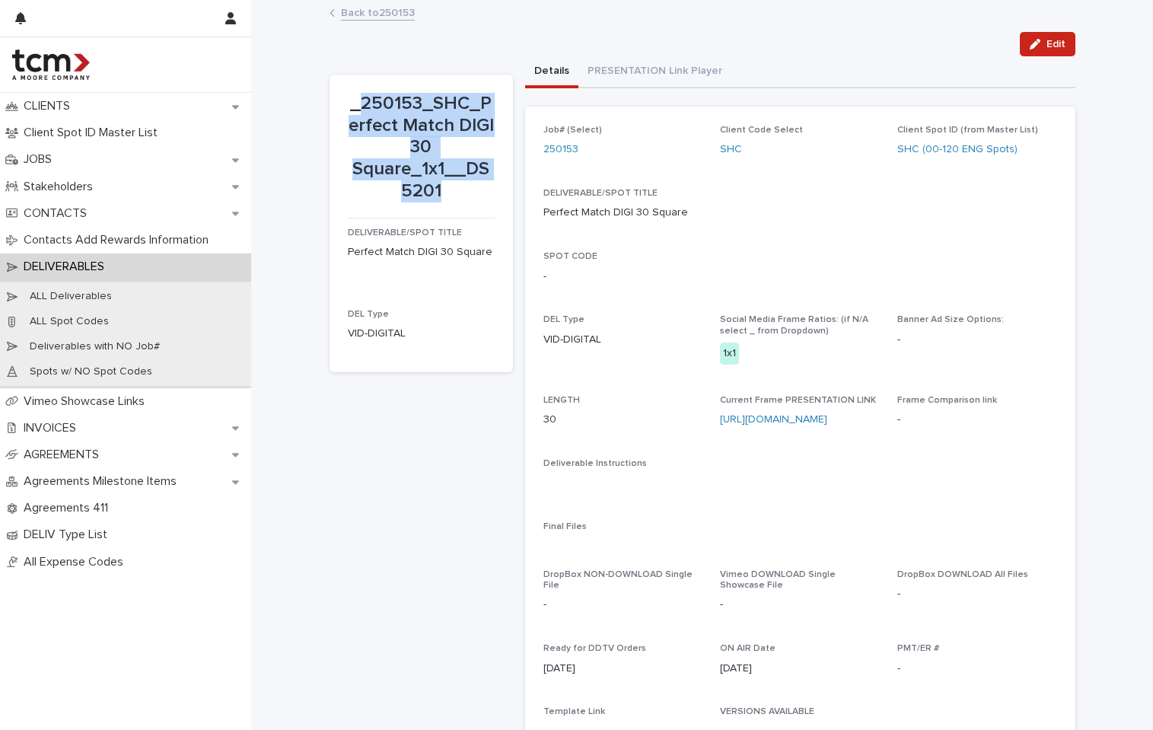
drag, startPoint x: 357, startPoint y: 104, endPoint x: 444, endPoint y: 199, distance: 129.4
click at [444, 199] on p "_250153_SHC_Perfect Match DIGI 30 Square_1x1__DS5201" at bounding box center [421, 148] width 147 height 110
click at [392, 11] on link "Back to 250153" at bounding box center [378, 12] width 74 height 18
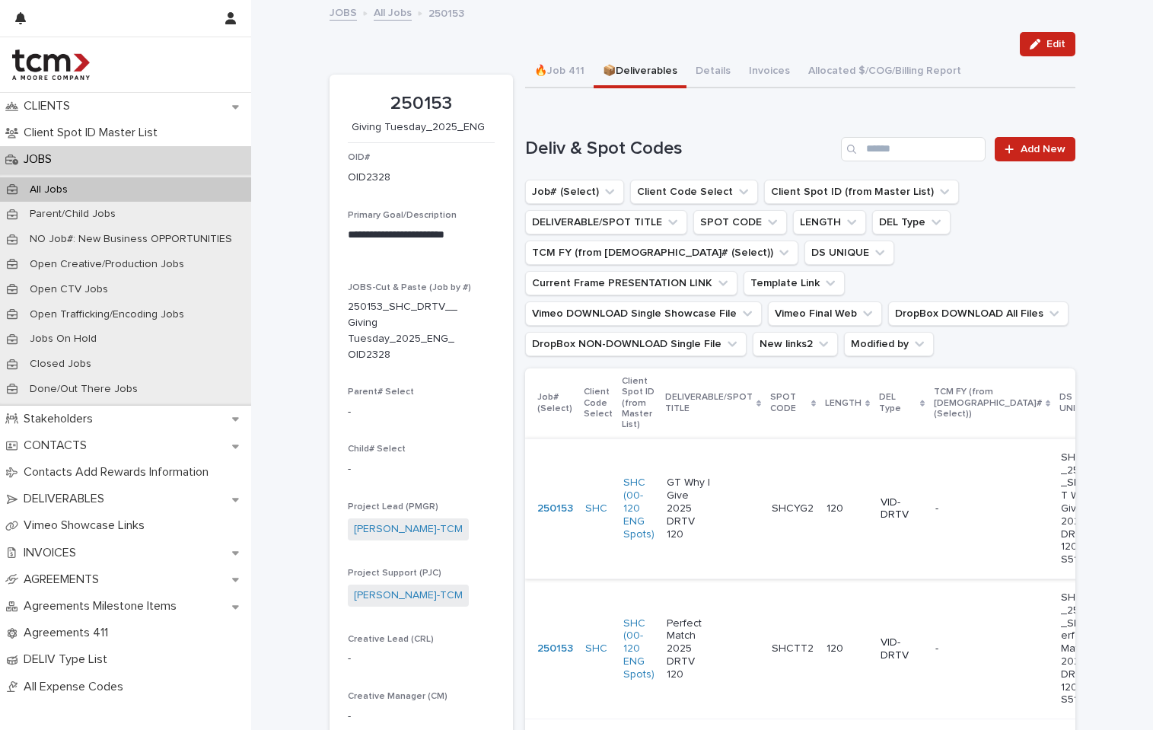
click at [1118, 514] on link "[URL][DOMAIN_NAME]" at bounding box center [1171, 508] width 107 height 11
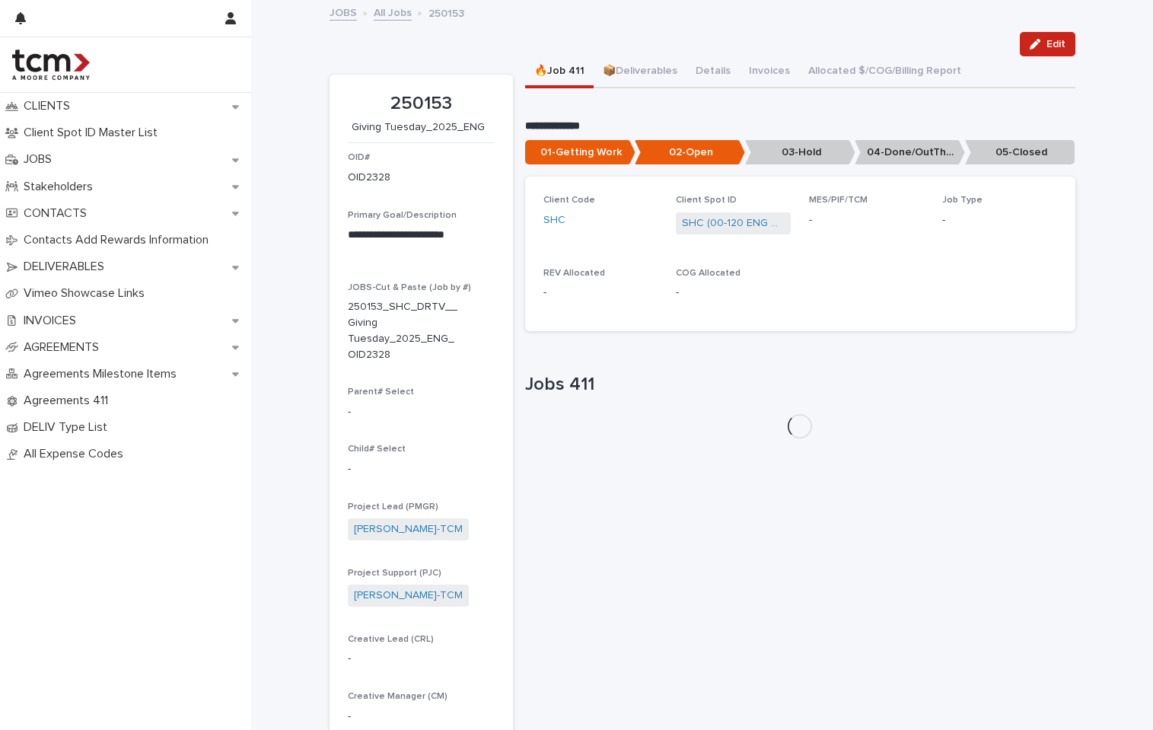
click at [549, 72] on button "🔥Job 411" at bounding box center [559, 72] width 69 height 32
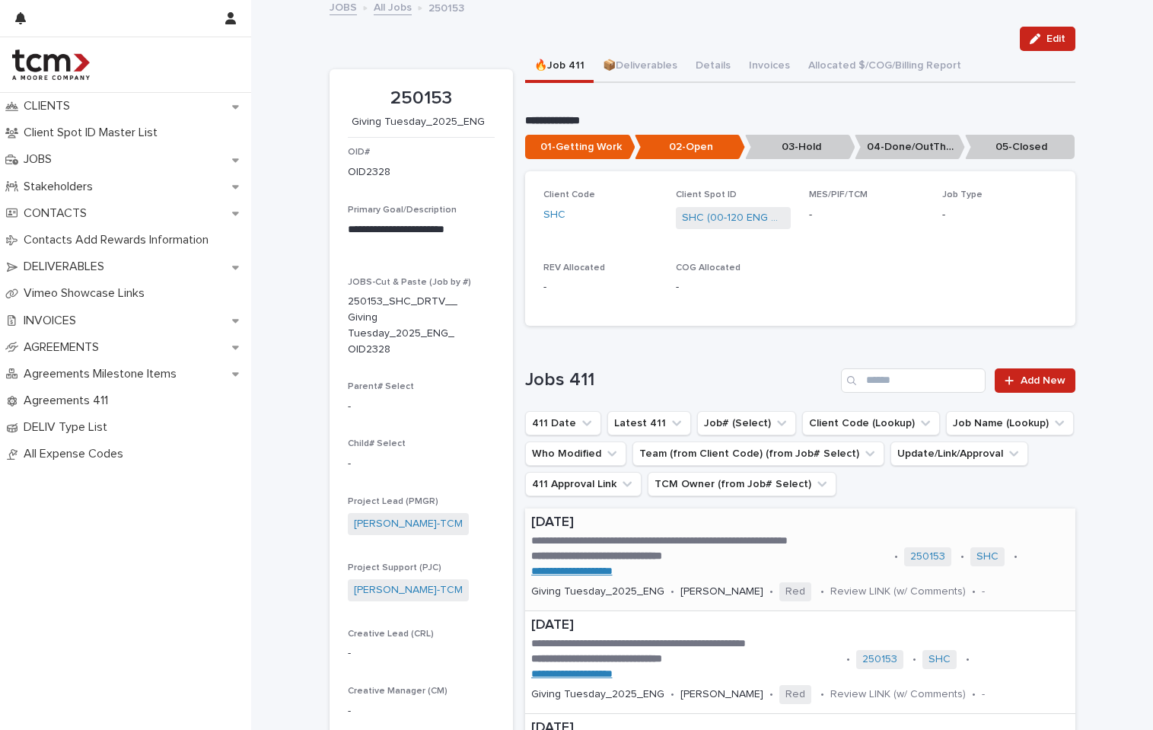
scroll to position [6, 0]
click at [715, 556] on p "**********" at bounding box center [709, 555] width 357 height 15
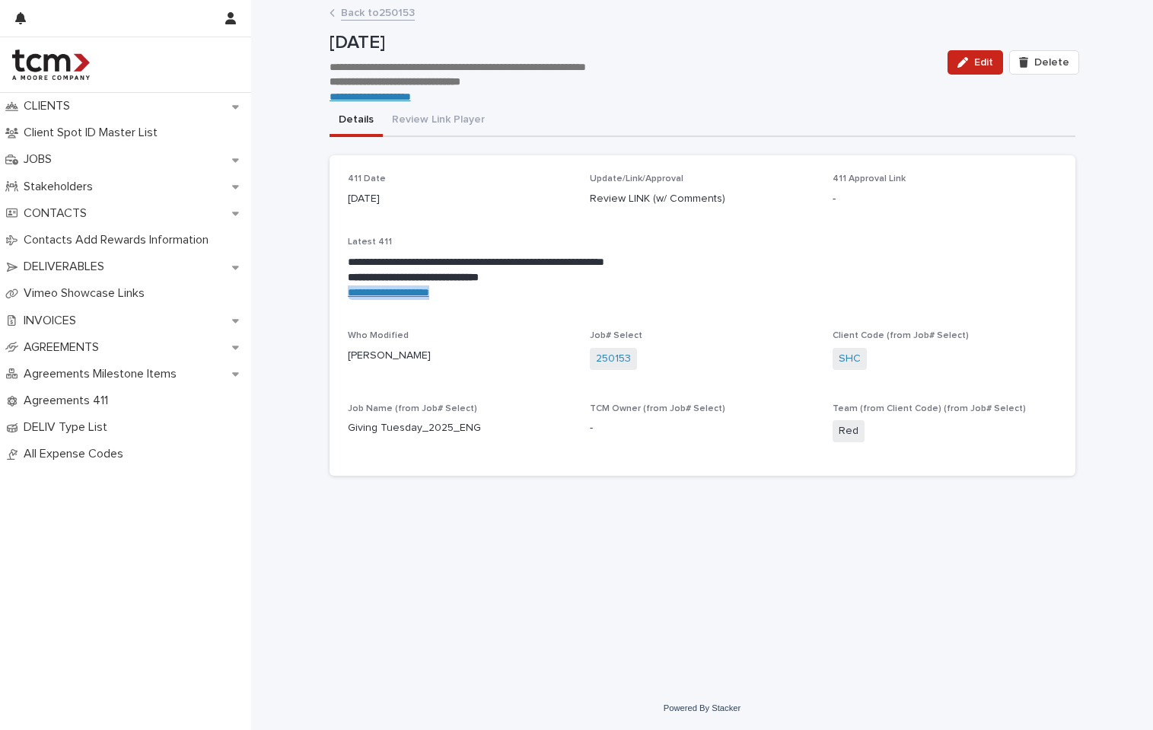
drag, startPoint x: 442, startPoint y: 291, endPoint x: 340, endPoint y: 285, distance: 102.2
click at [340, 285] on div "**********" at bounding box center [703, 315] width 746 height 321
copy link "**********"
drag, startPoint x: 490, startPoint y: 317, endPoint x: 469, endPoint y: 308, distance: 22.5
click at [490, 317] on div "**********" at bounding box center [703, 316] width 710 height 284
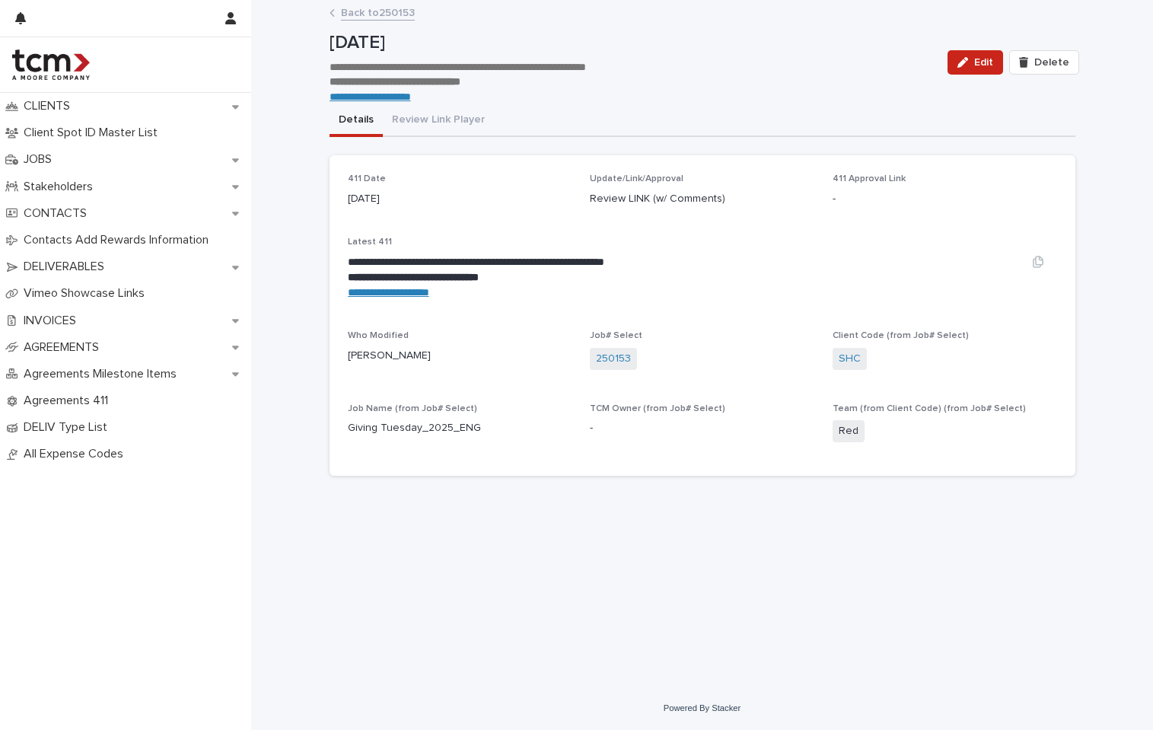
click at [407, 288] on link "**********" at bounding box center [388, 292] width 81 height 11
click at [356, 18] on link "Back to 250153" at bounding box center [378, 12] width 74 height 18
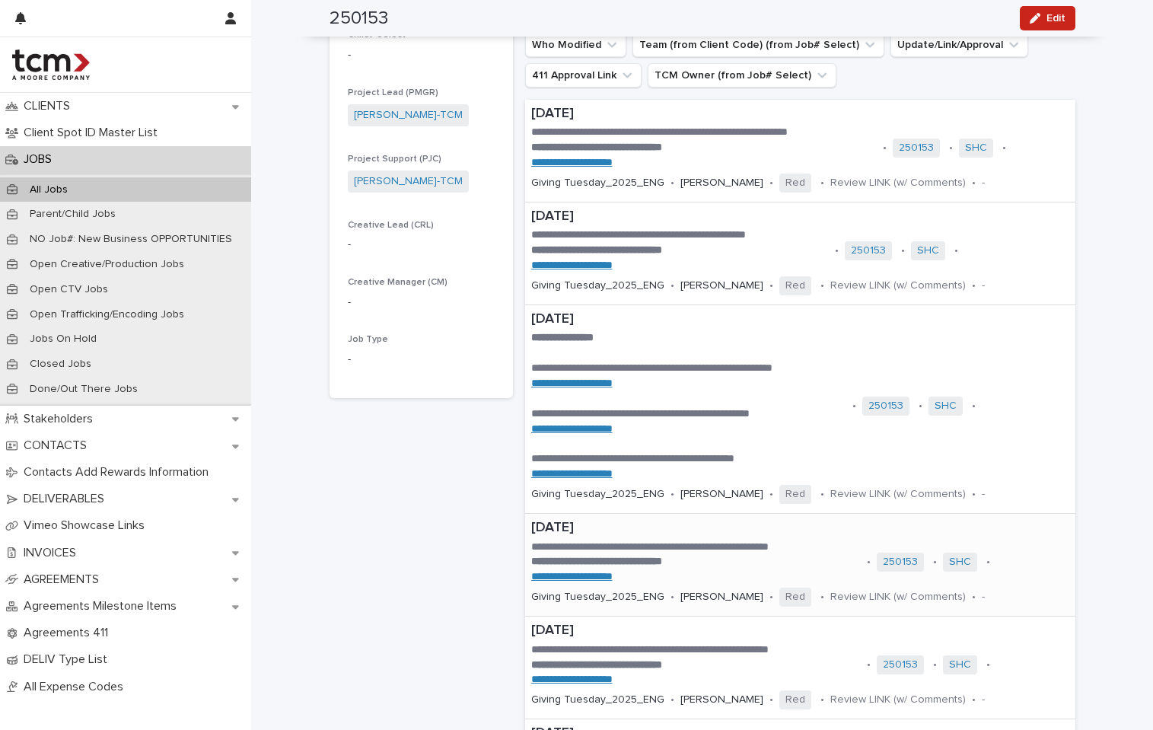
scroll to position [404, 0]
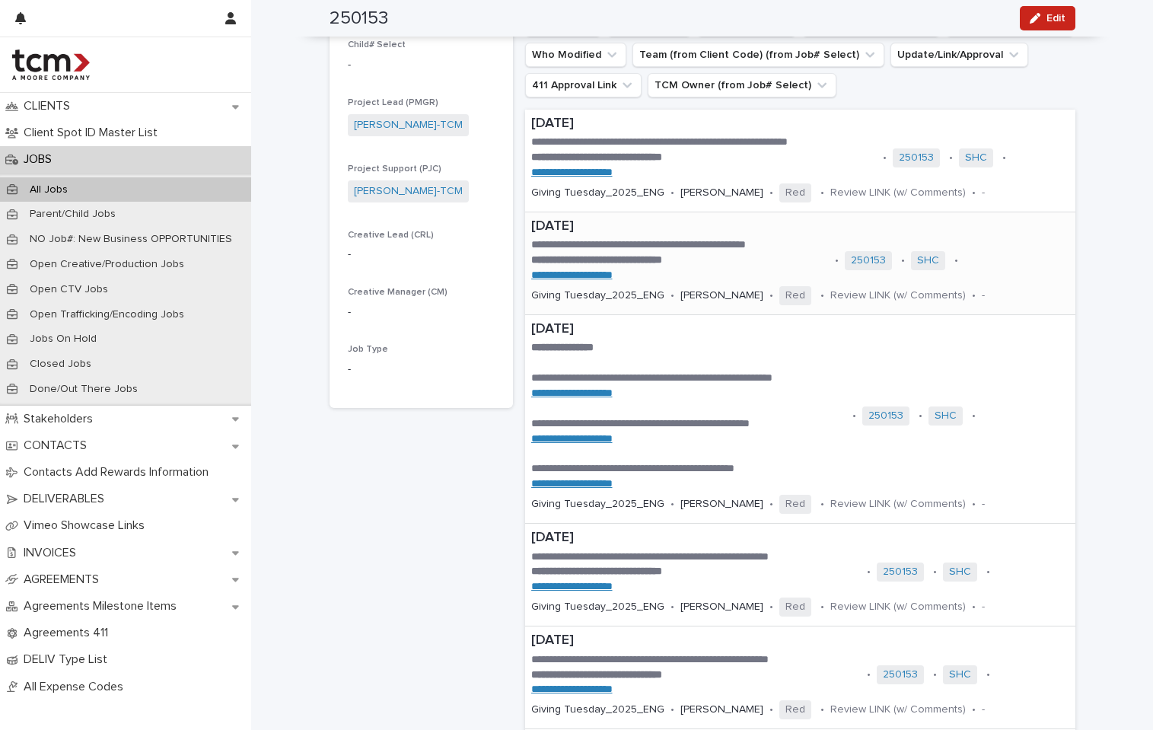
click at [715, 260] on p "**********" at bounding box center [680, 260] width 298 height 15
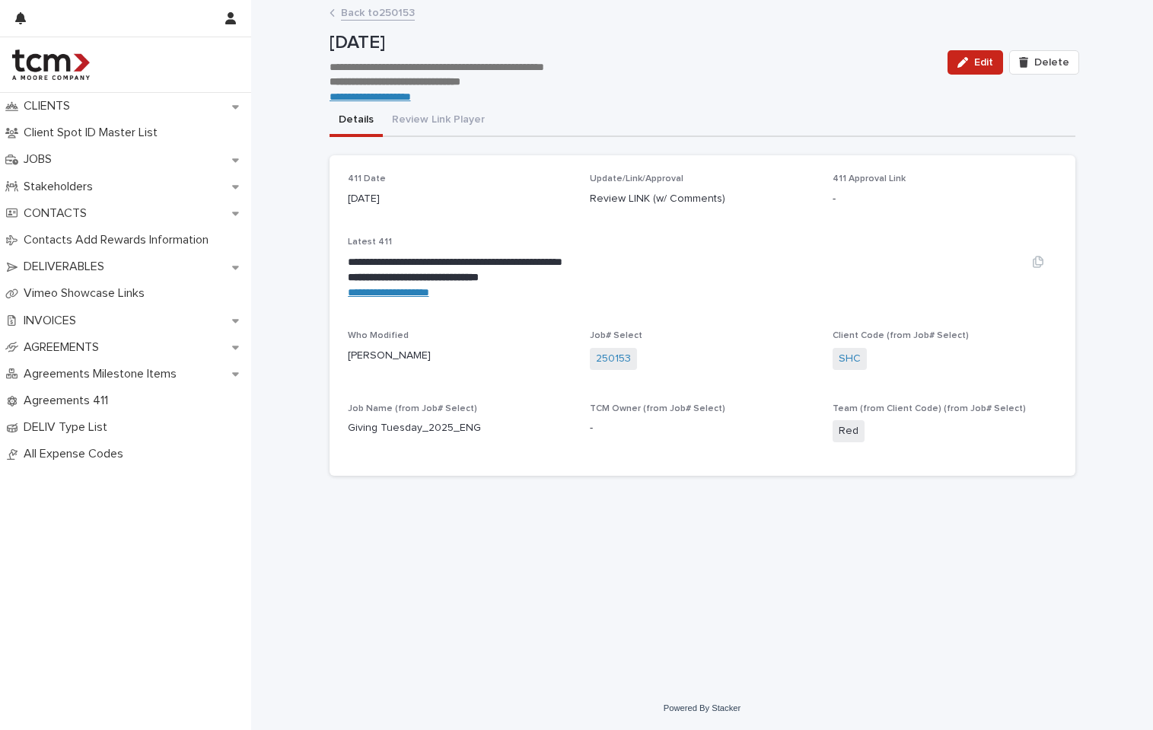
click at [389, 292] on link "**********" at bounding box center [388, 292] width 81 height 11
drag, startPoint x: 424, startPoint y: 292, endPoint x: 346, endPoint y: 290, distance: 78.4
click at [346, 290] on div "**********" at bounding box center [703, 315] width 746 height 321
copy link "**********"
click at [354, 14] on link "Back to 250153" at bounding box center [378, 12] width 74 height 18
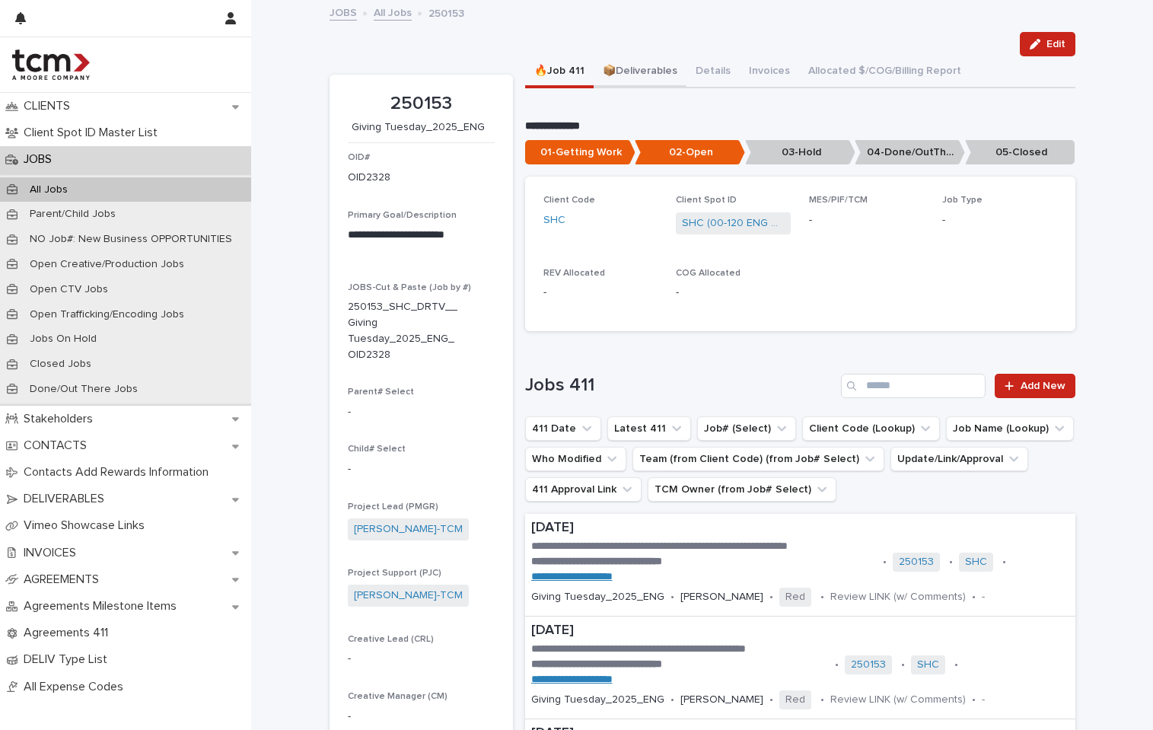
click at [622, 69] on button "📦Deliverables" at bounding box center [640, 72] width 93 height 32
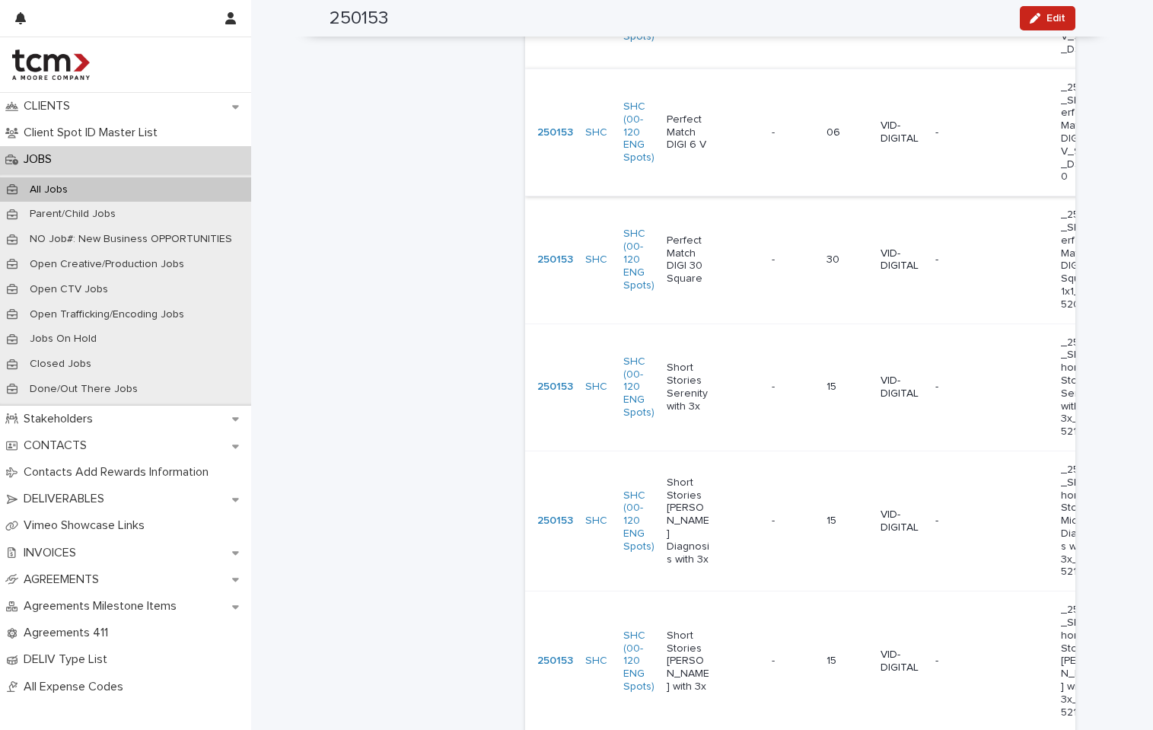
scroll to position [1769, 0]
click at [772, 136] on div "- -" at bounding box center [793, 135] width 43 height 25
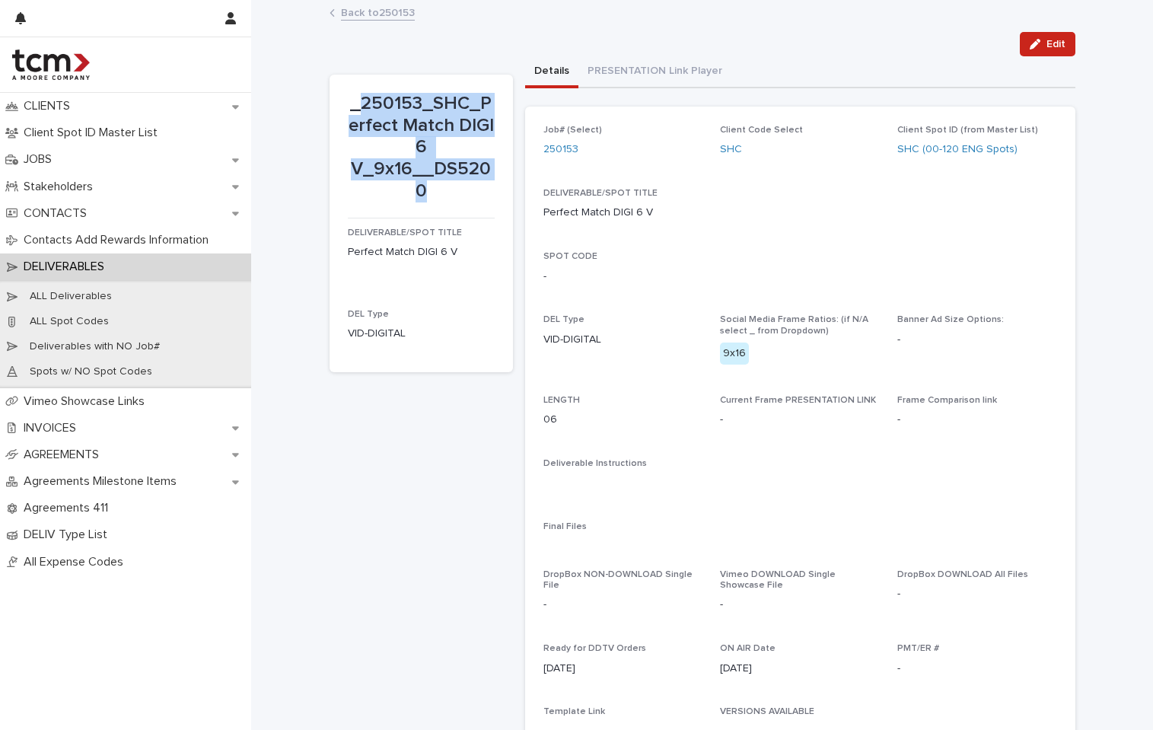
drag, startPoint x: 360, startPoint y: 101, endPoint x: 467, endPoint y: 185, distance: 135.5
click at [467, 185] on p "_250153_SHC_Perfect Match DIGI 6 V_9x16__DS5200" at bounding box center [421, 148] width 147 height 110
copy p "250153_SHC_Perfect Match DIGI 6 V_9x16__DS5200"
click at [365, 12] on link "Back to 250153" at bounding box center [378, 12] width 74 height 18
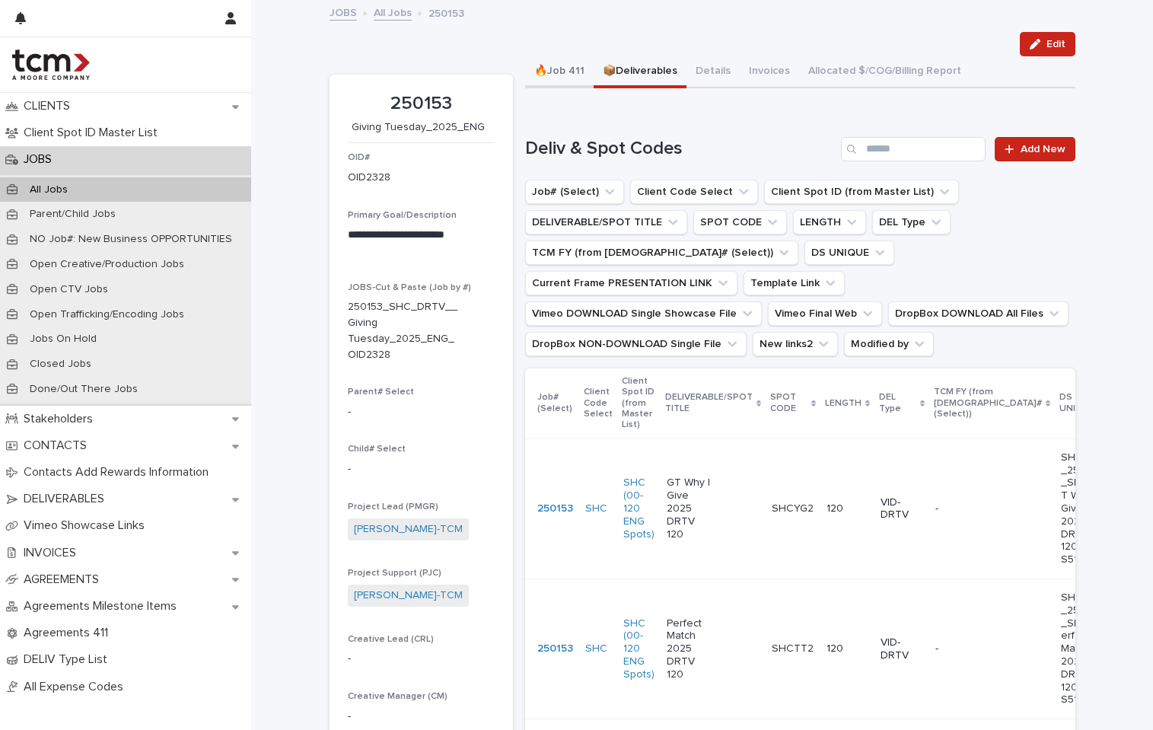
click at [557, 78] on button "🔥Job 411" at bounding box center [559, 72] width 69 height 32
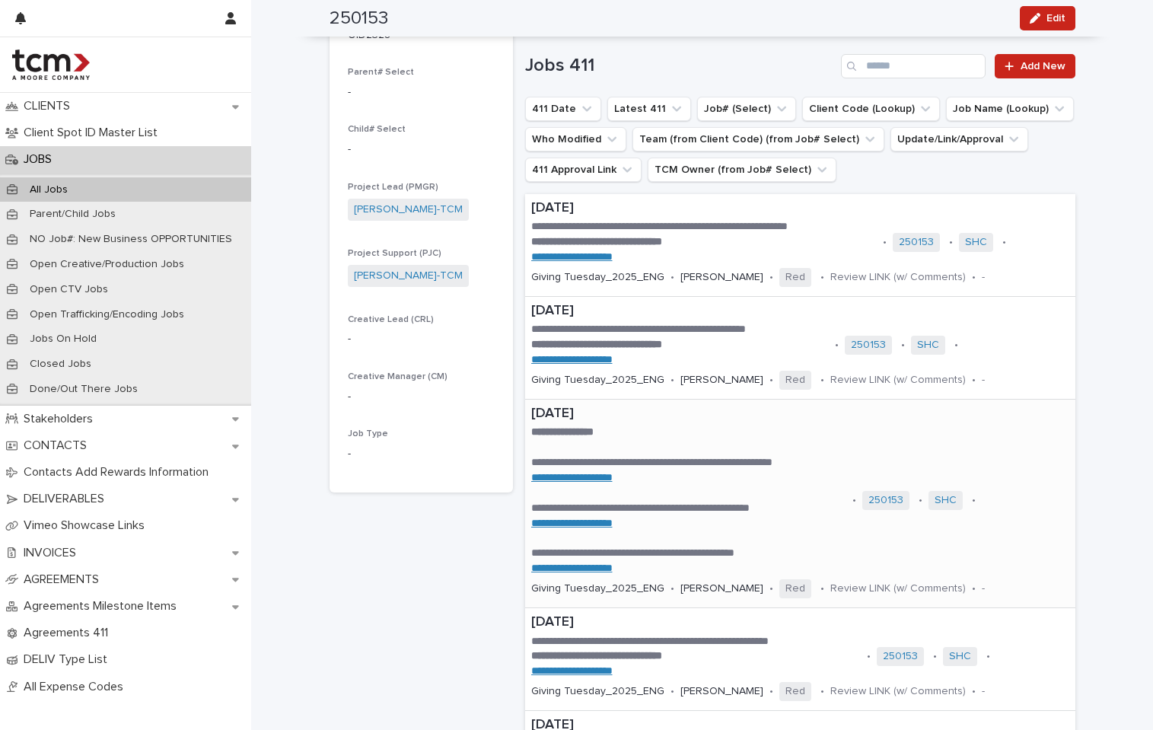
scroll to position [326, 0]
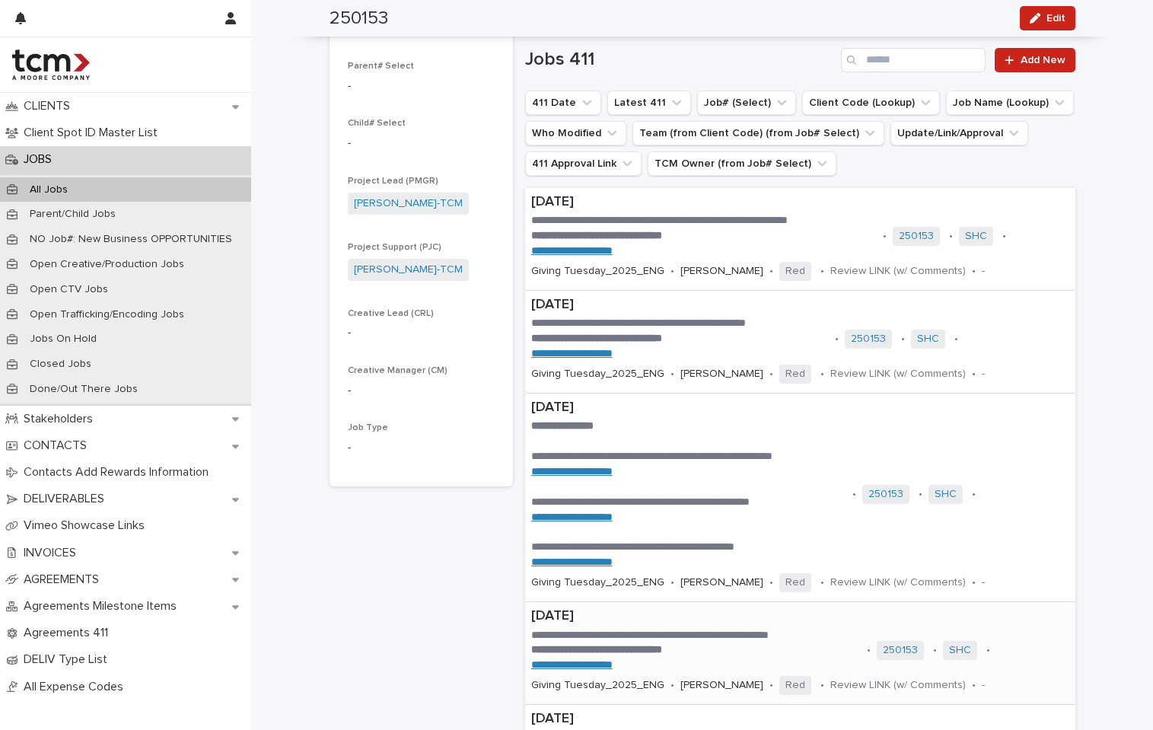
click at [785, 643] on p "**********" at bounding box center [696, 635] width 330 height 15
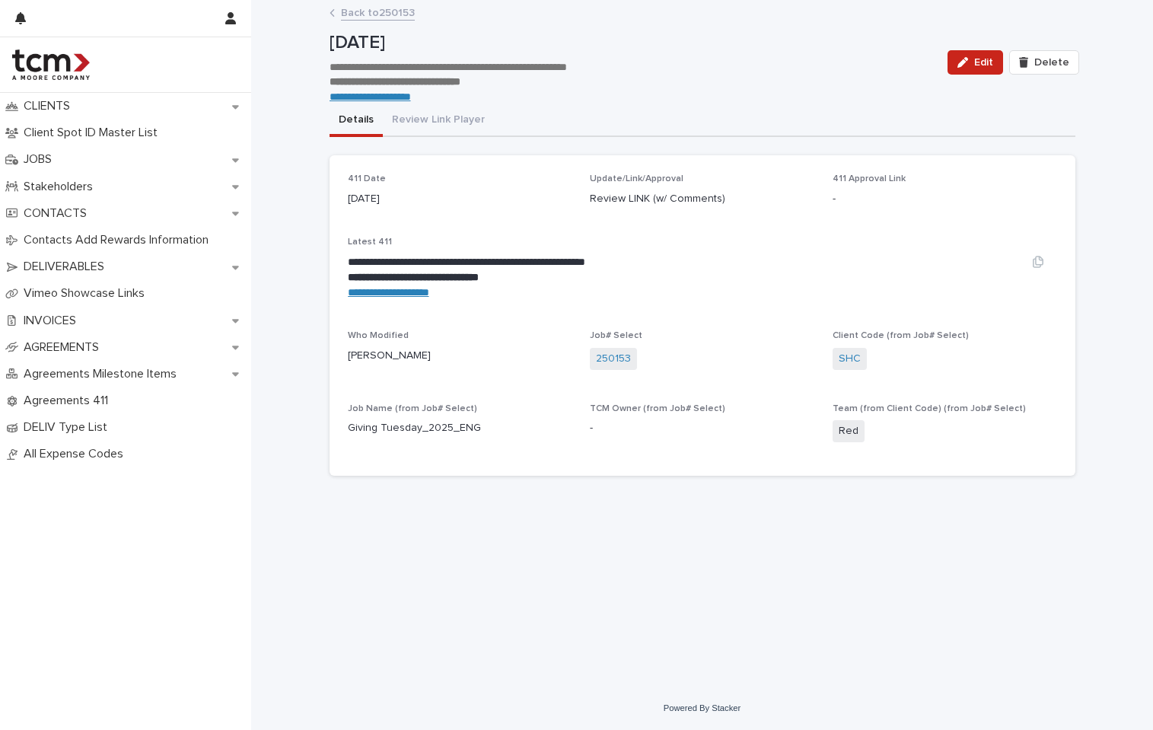
click at [409, 297] on link "**********" at bounding box center [388, 292] width 81 height 11
drag, startPoint x: 450, startPoint y: 292, endPoint x: 342, endPoint y: 292, distance: 108.1
click at [342, 292] on div "**********" at bounding box center [703, 315] width 746 height 321
copy link "**********"
click at [397, 14] on link "Back to 250153" at bounding box center [378, 12] width 74 height 18
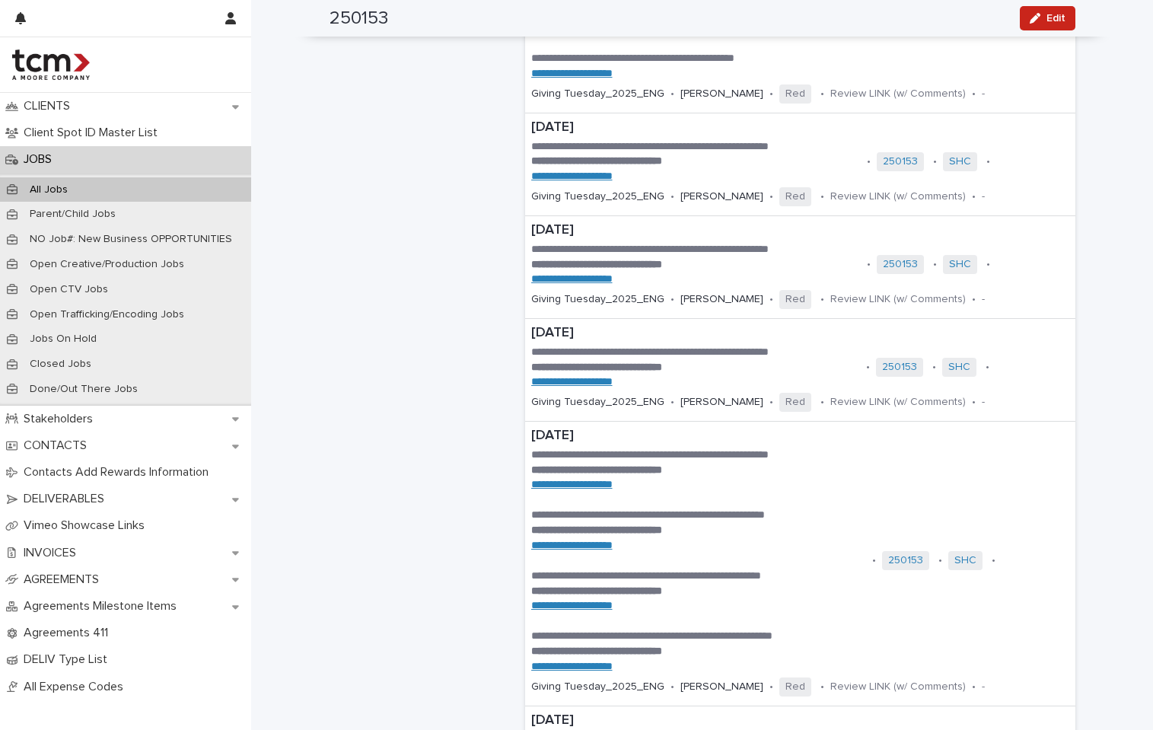
scroll to position [828, 0]
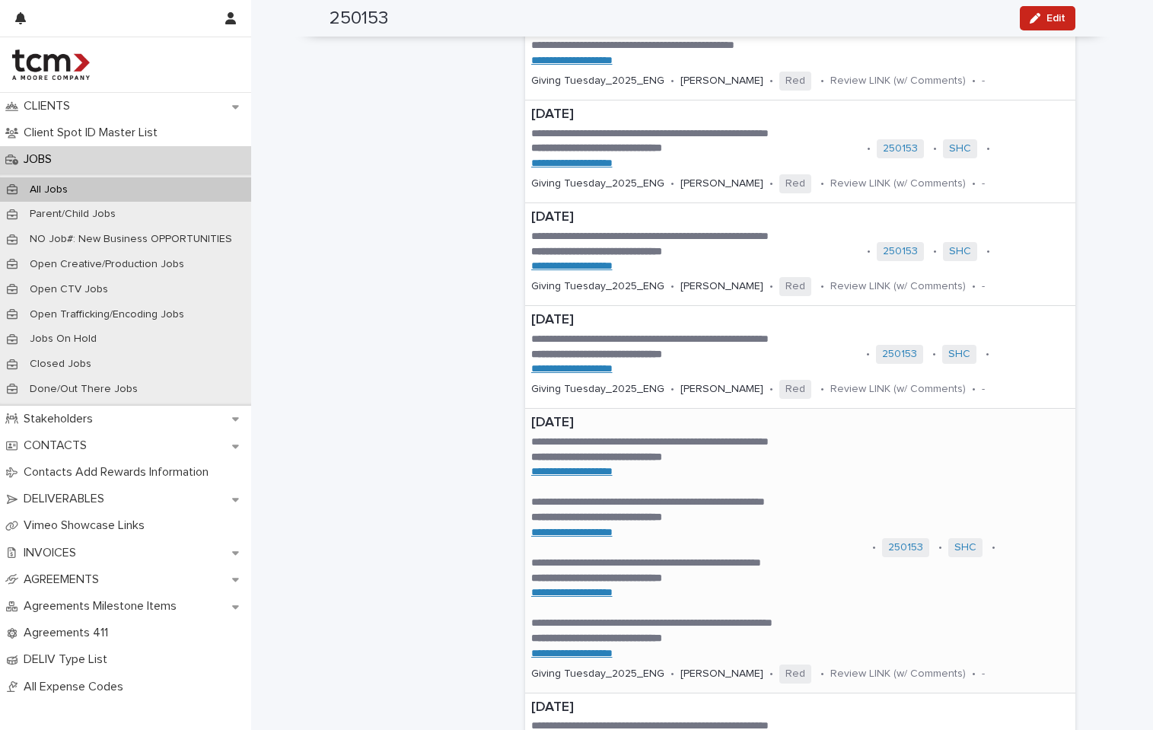
click at [789, 521] on p "**********" at bounding box center [699, 517] width 336 height 15
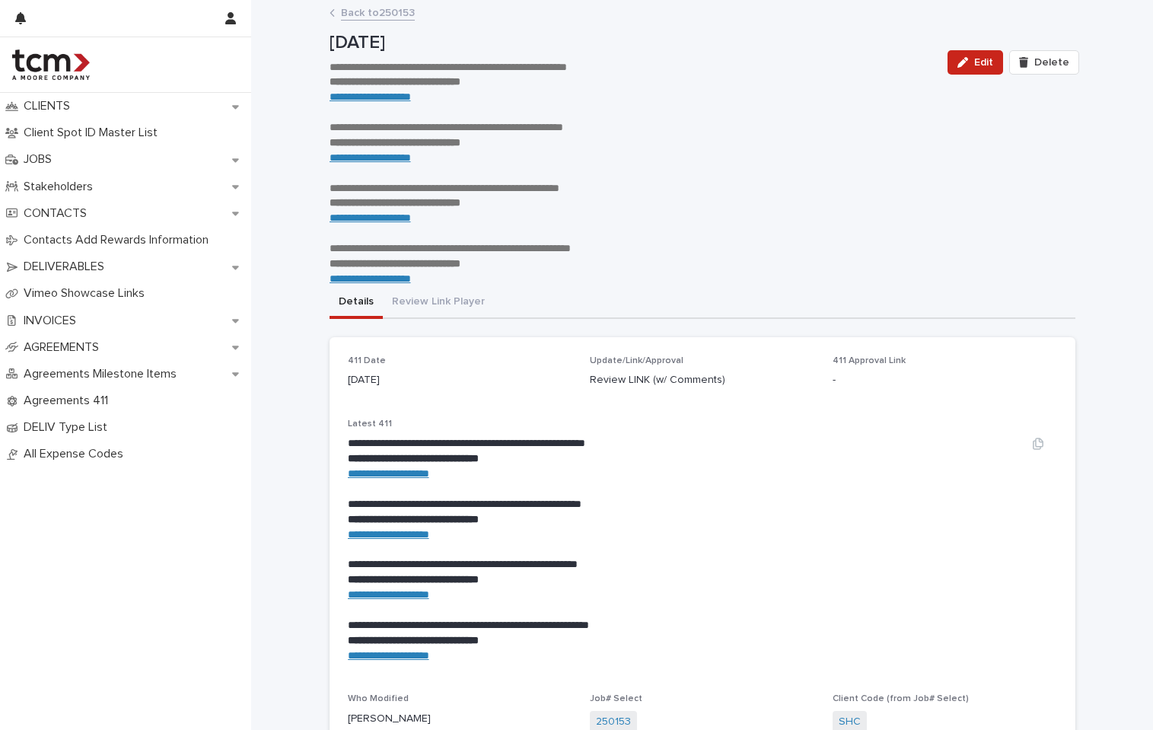
click at [423, 594] on link "**********" at bounding box center [388, 594] width 81 height 11
drag, startPoint x: 454, startPoint y: 597, endPoint x: 339, endPoint y: 596, distance: 115.7
click at [339, 596] on div "**********" at bounding box center [703, 588] width 746 height 502
copy link "**********"
click at [410, 533] on link "**********" at bounding box center [388, 534] width 81 height 11
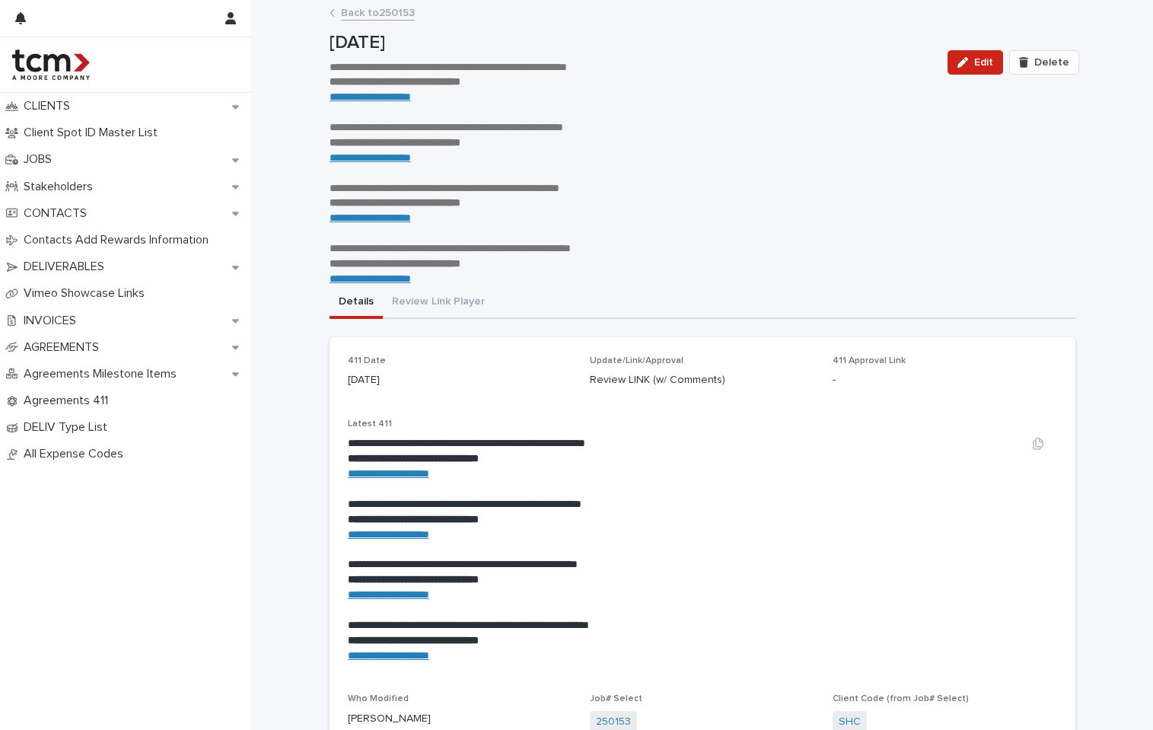
click at [457, 547] on p at bounding box center [684, 549] width 673 height 15
drag, startPoint x: 445, startPoint y: 539, endPoint x: 341, endPoint y: 532, distance: 104.5
click at [341, 532] on div "**********" at bounding box center [703, 588] width 746 height 502
copy link "**********"
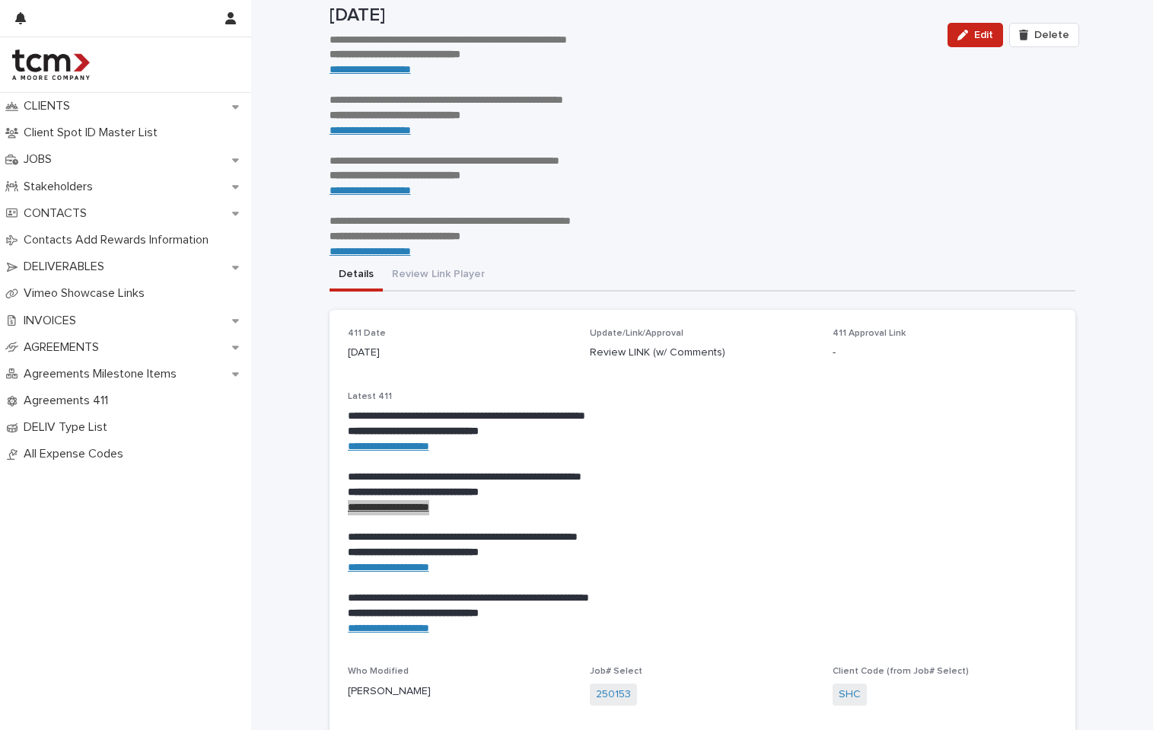
scroll to position [67, 0]
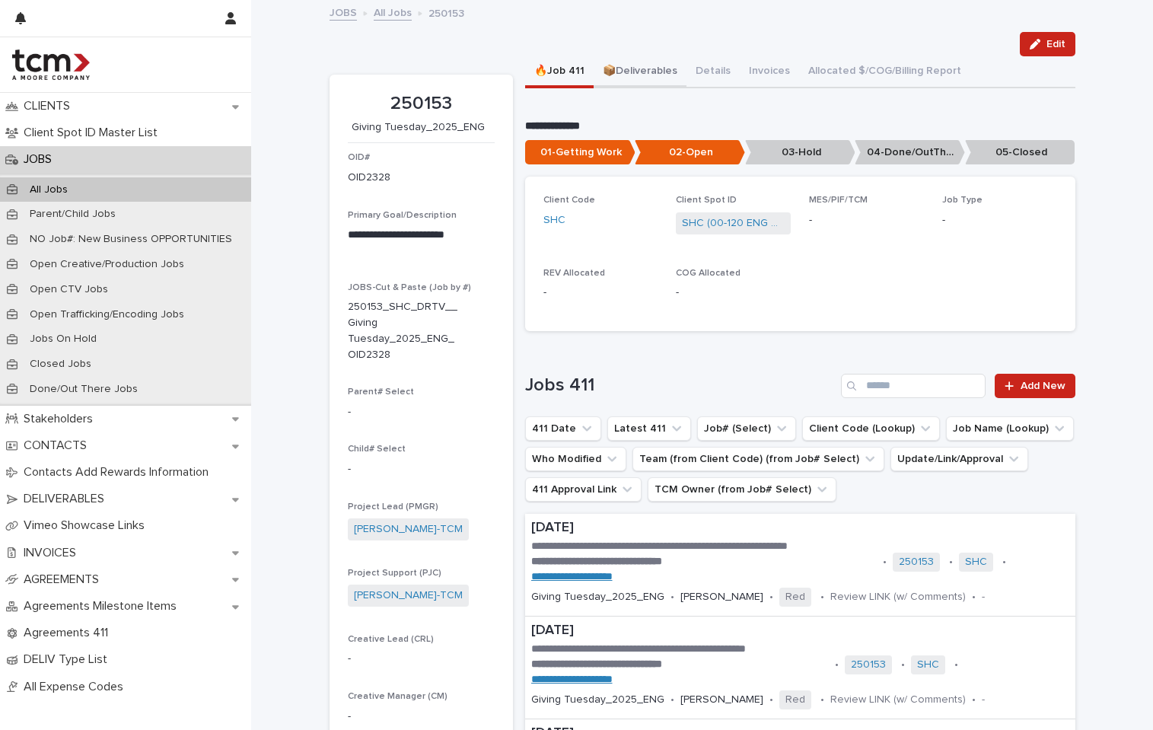
click at [636, 72] on button "📦Deliverables" at bounding box center [640, 72] width 93 height 32
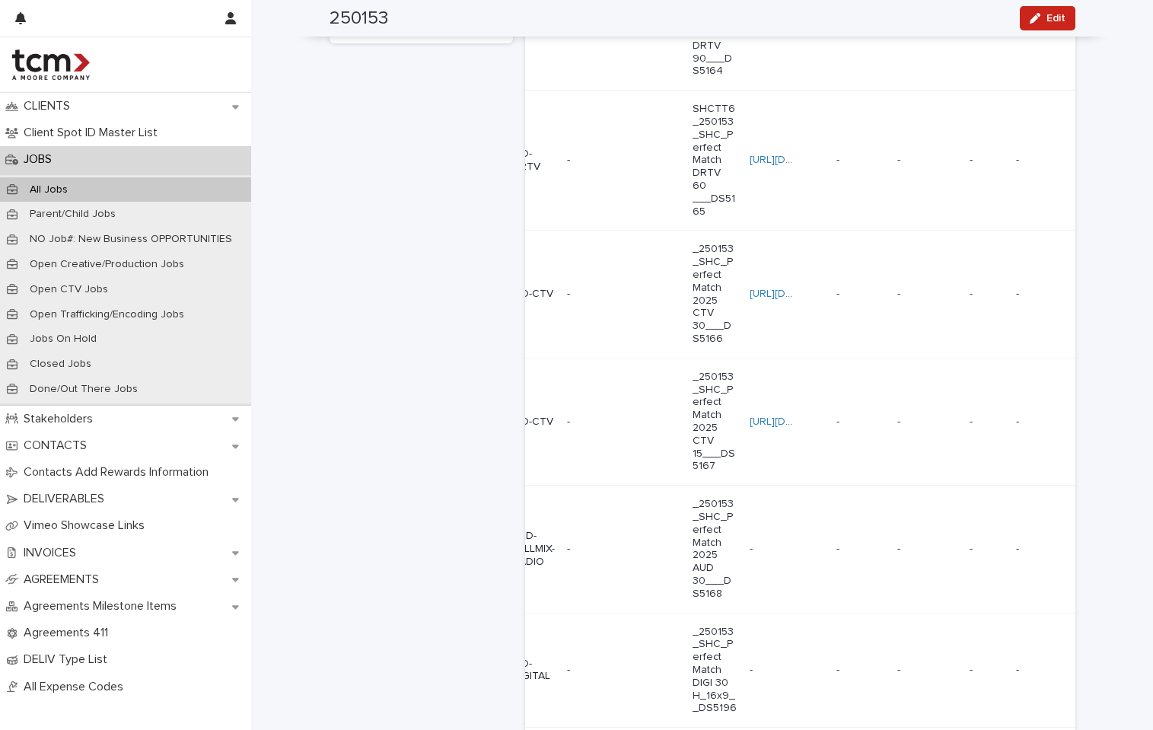
scroll to position [782, 0]
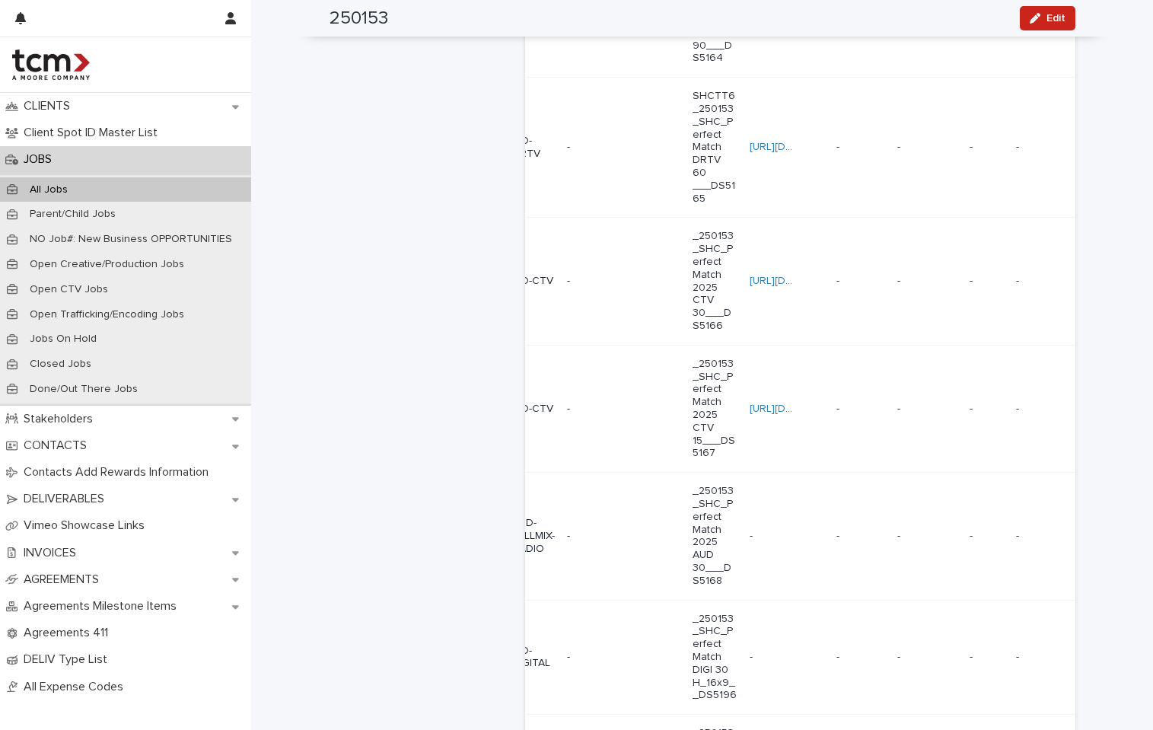
click at [567, 544] on td "-" at bounding box center [624, 536] width 126 height 127
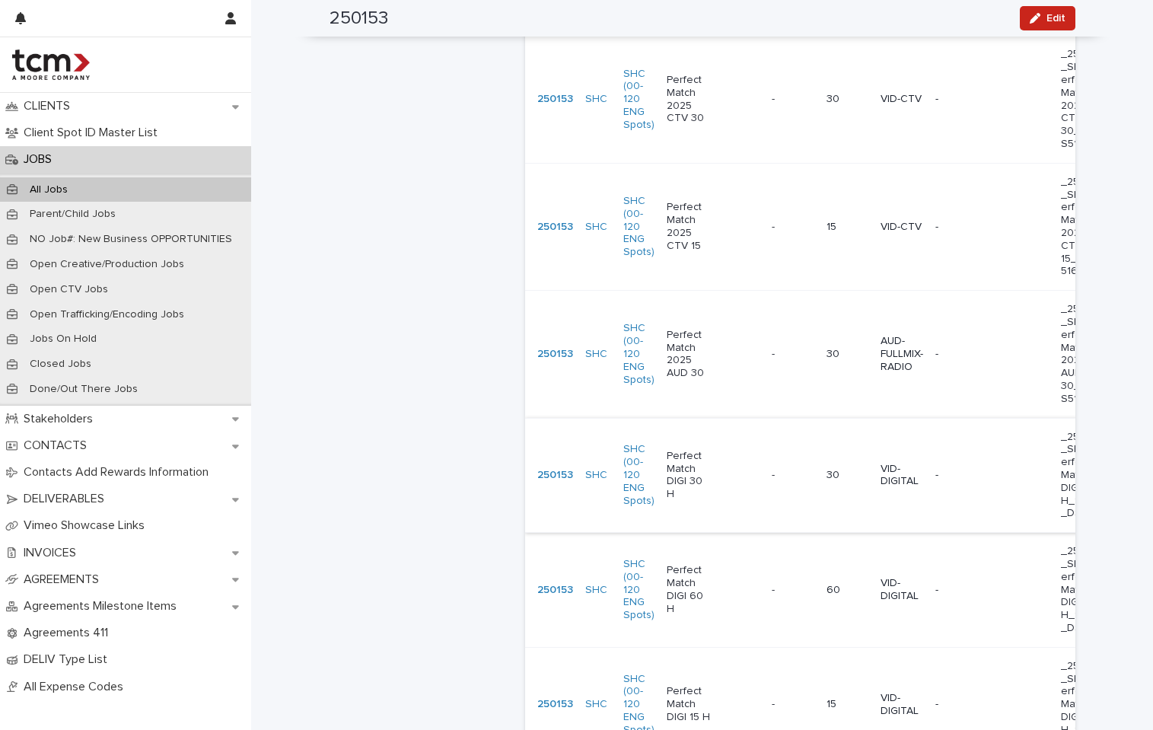
scroll to position [983, 0]
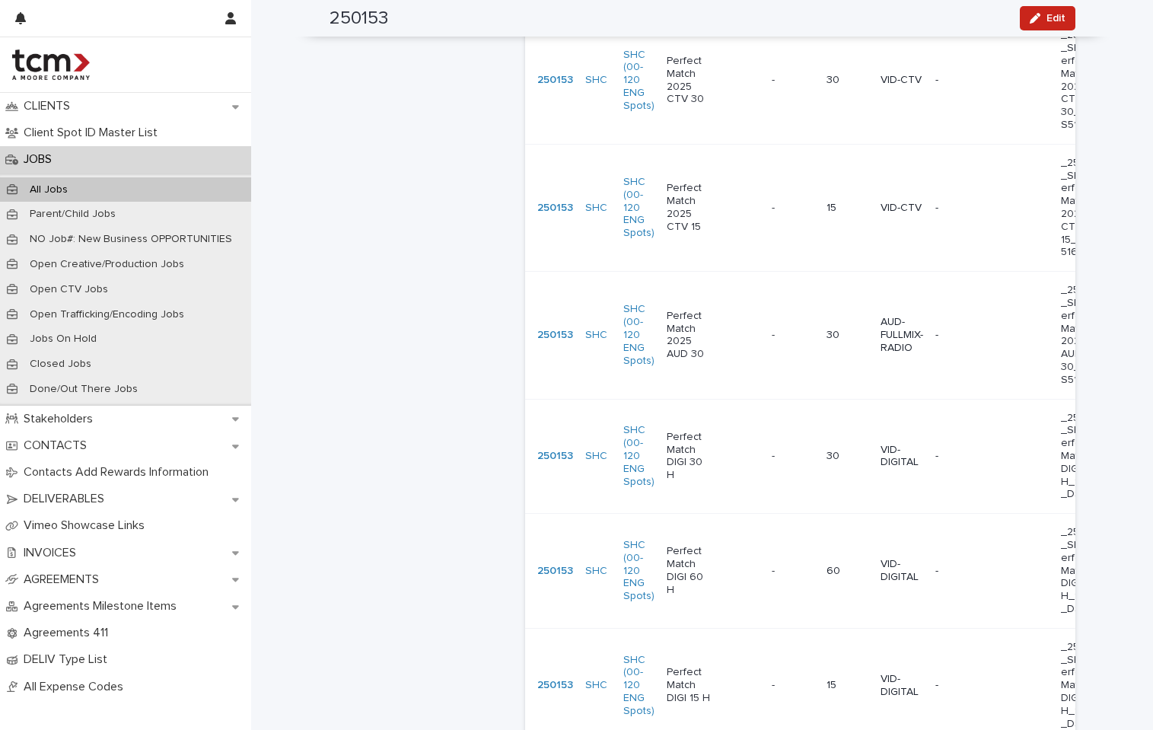
click at [747, 489] on td "Perfect Match DIGI 30 H" at bounding box center [713, 456] width 105 height 115
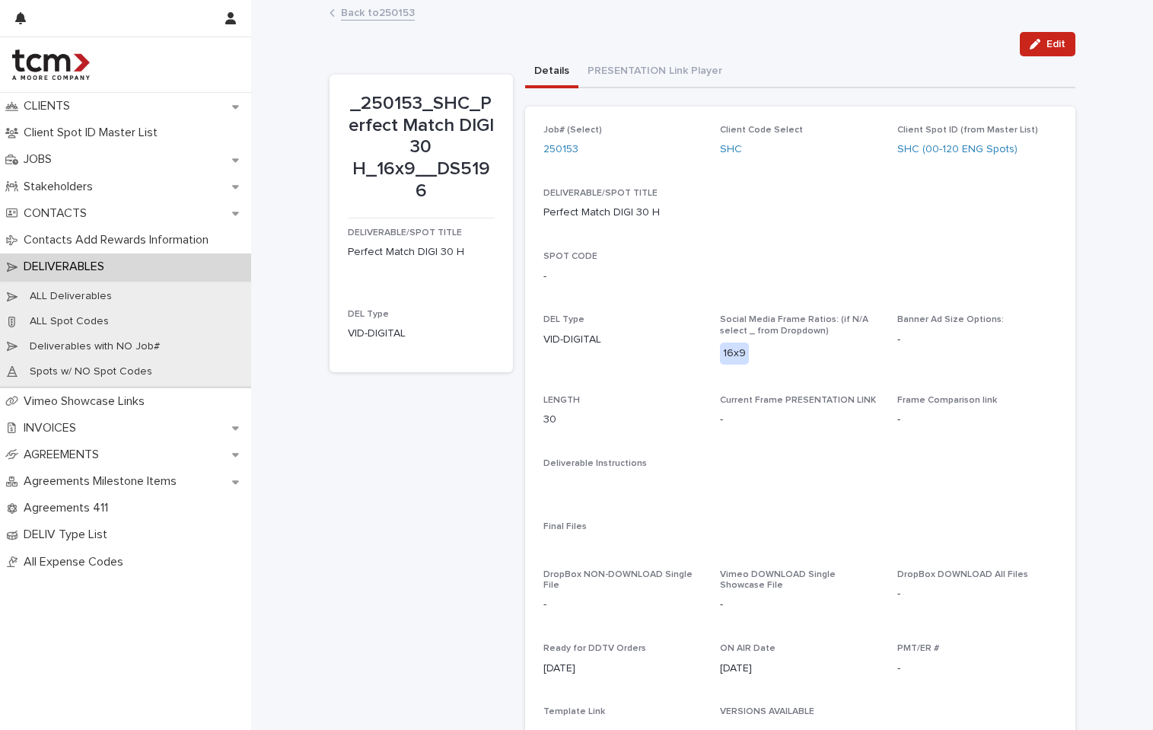
click at [387, 15] on link "Back to 250153" at bounding box center [378, 12] width 74 height 18
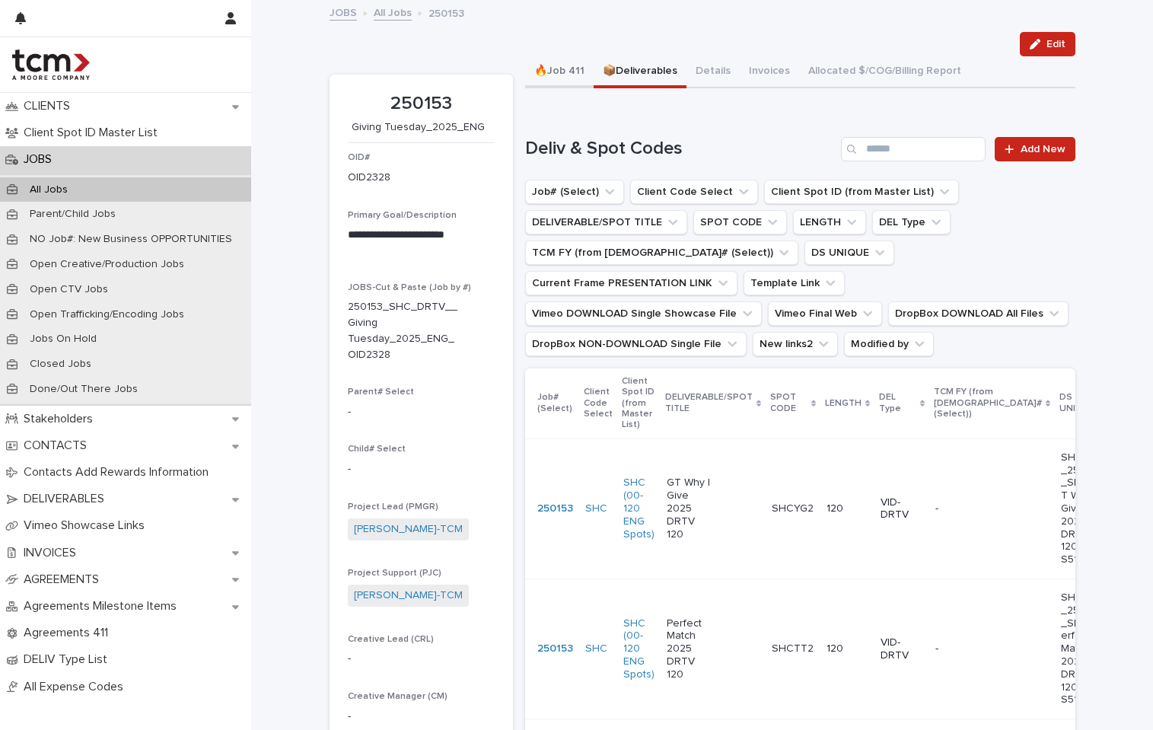
click at [566, 71] on button "🔥Job 411" at bounding box center [559, 72] width 69 height 32
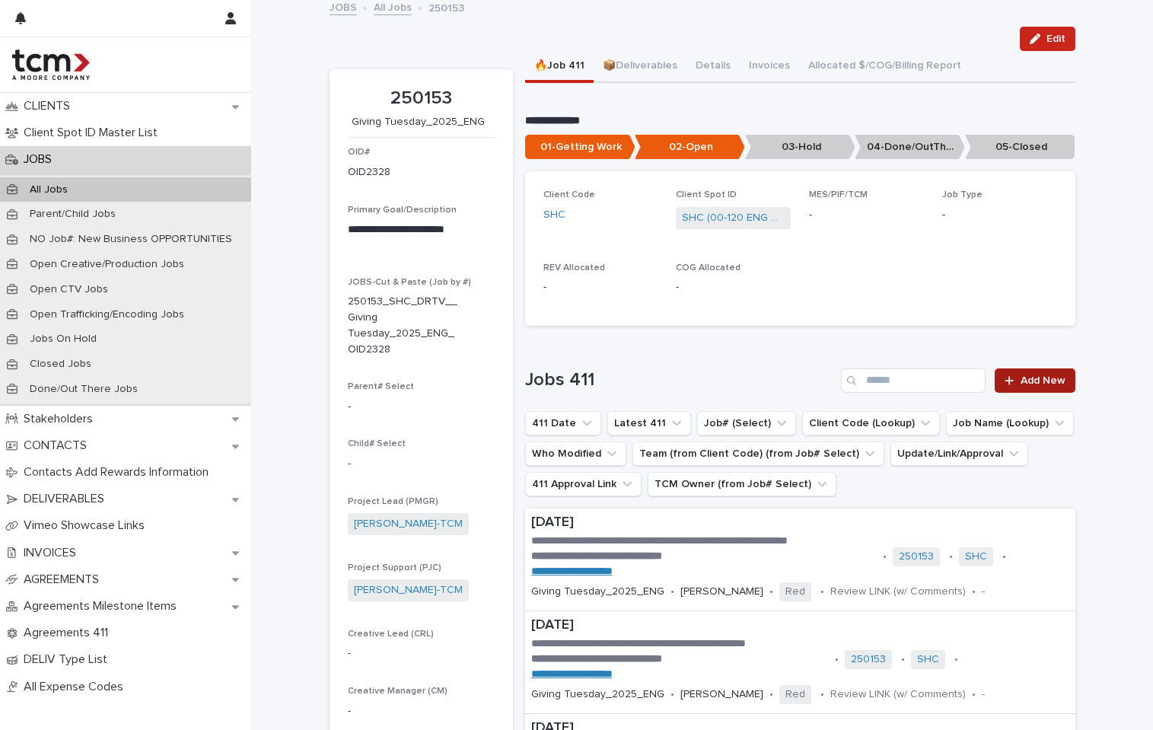
scroll to position [6, 0]
click at [1050, 375] on span "Add New" at bounding box center [1043, 380] width 45 height 11
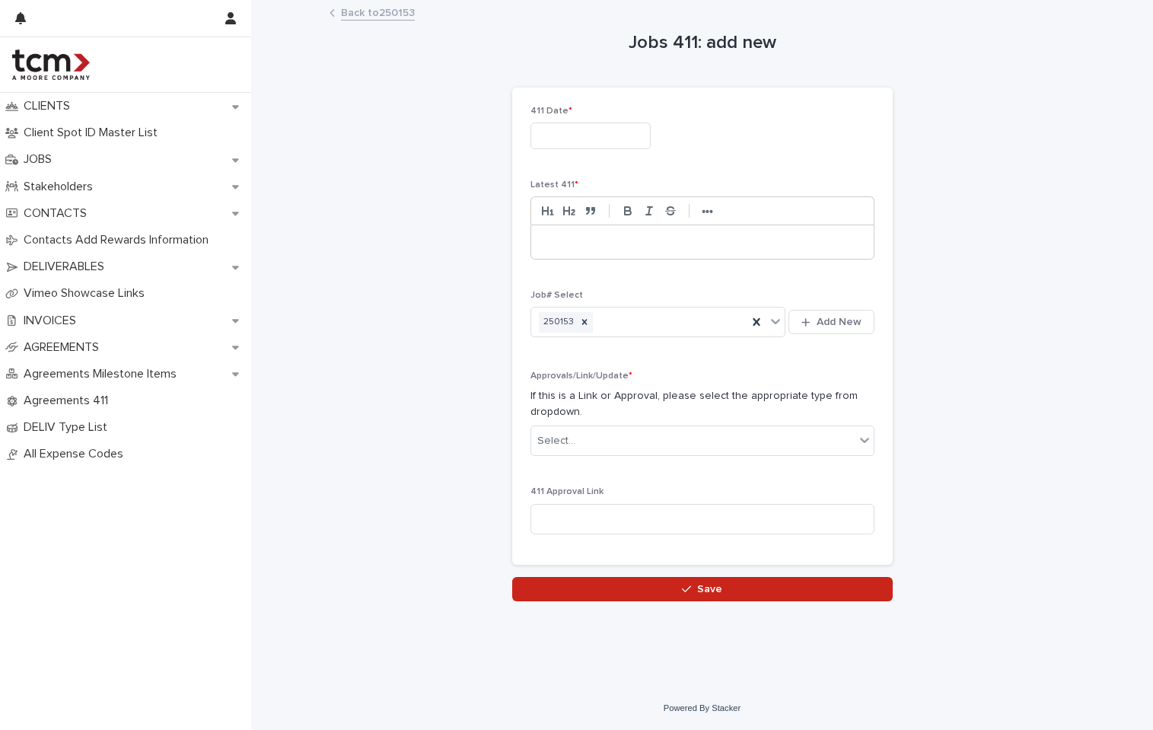
click at [620, 146] on input "text" at bounding box center [591, 136] width 120 height 27
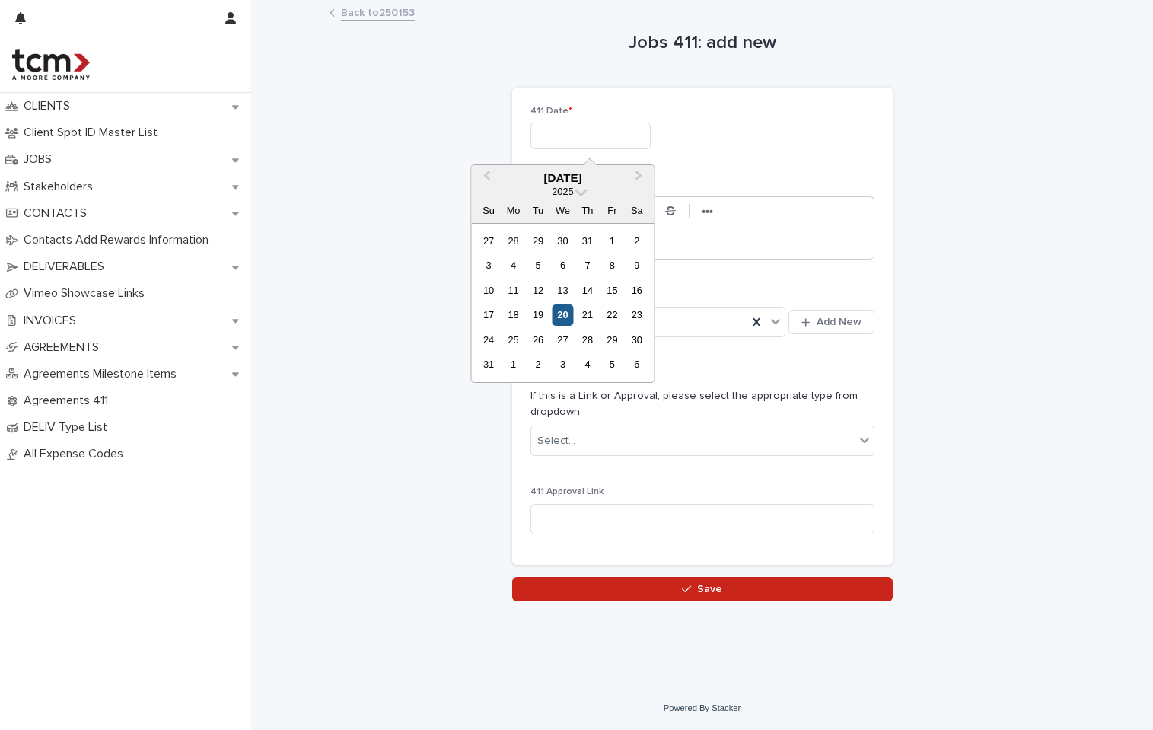
click at [563, 310] on div "20" at bounding box center [563, 315] width 21 height 21
type input "**********"
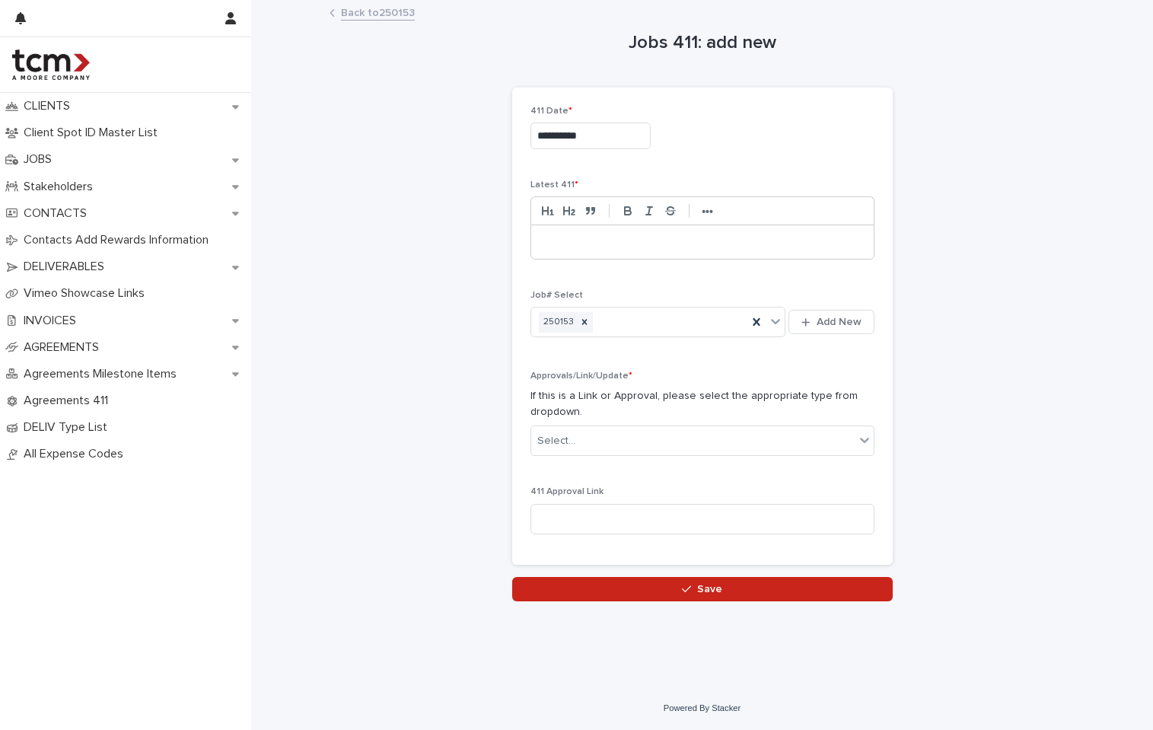
click at [598, 243] on p at bounding box center [703, 241] width 320 height 15
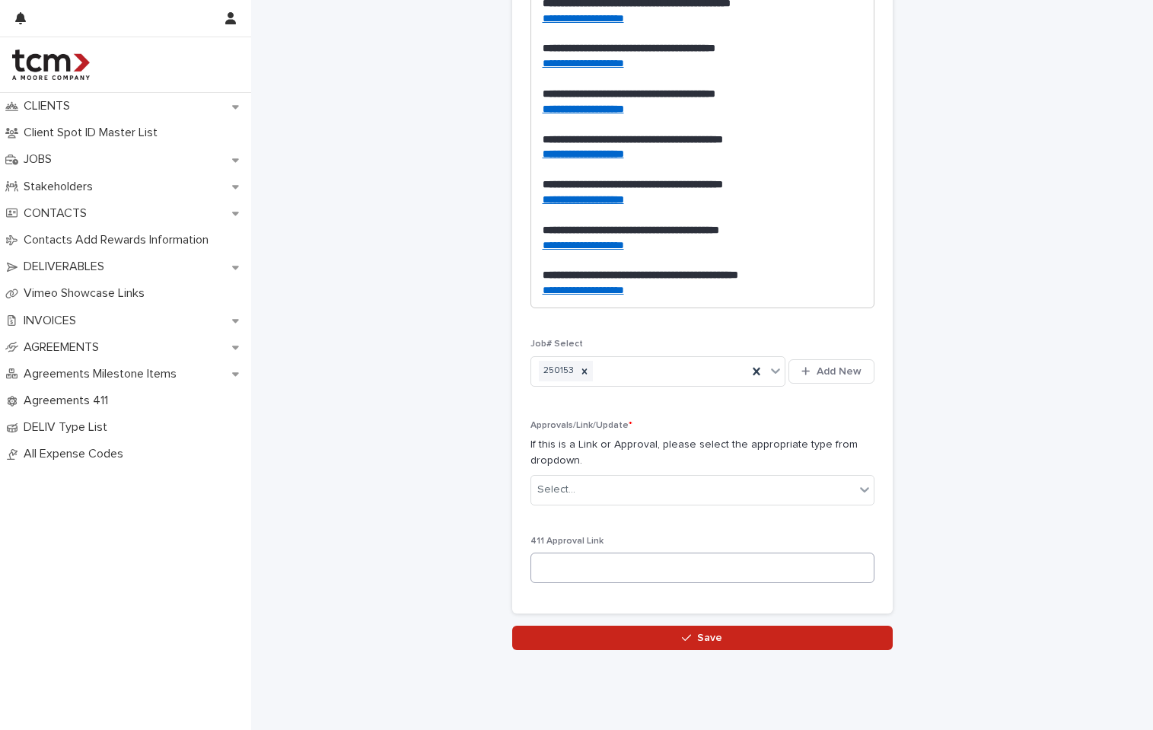
scroll to position [339, 0]
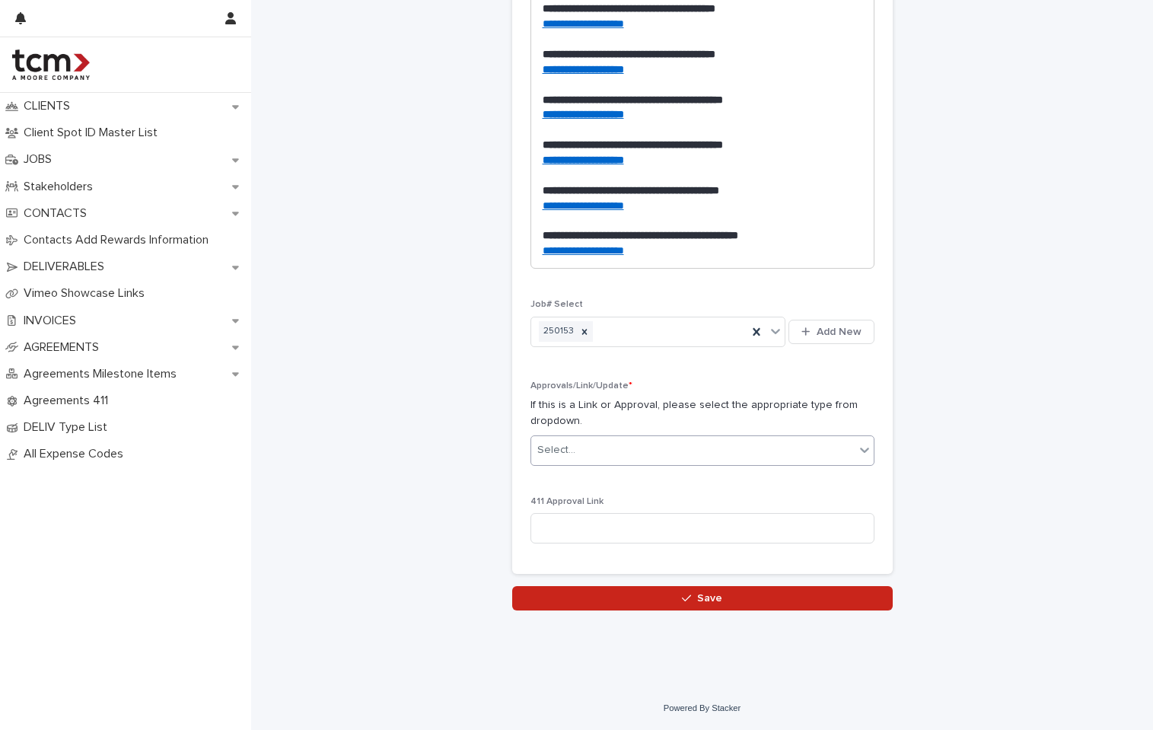
click at [655, 454] on div "Select..." at bounding box center [693, 450] width 324 height 25
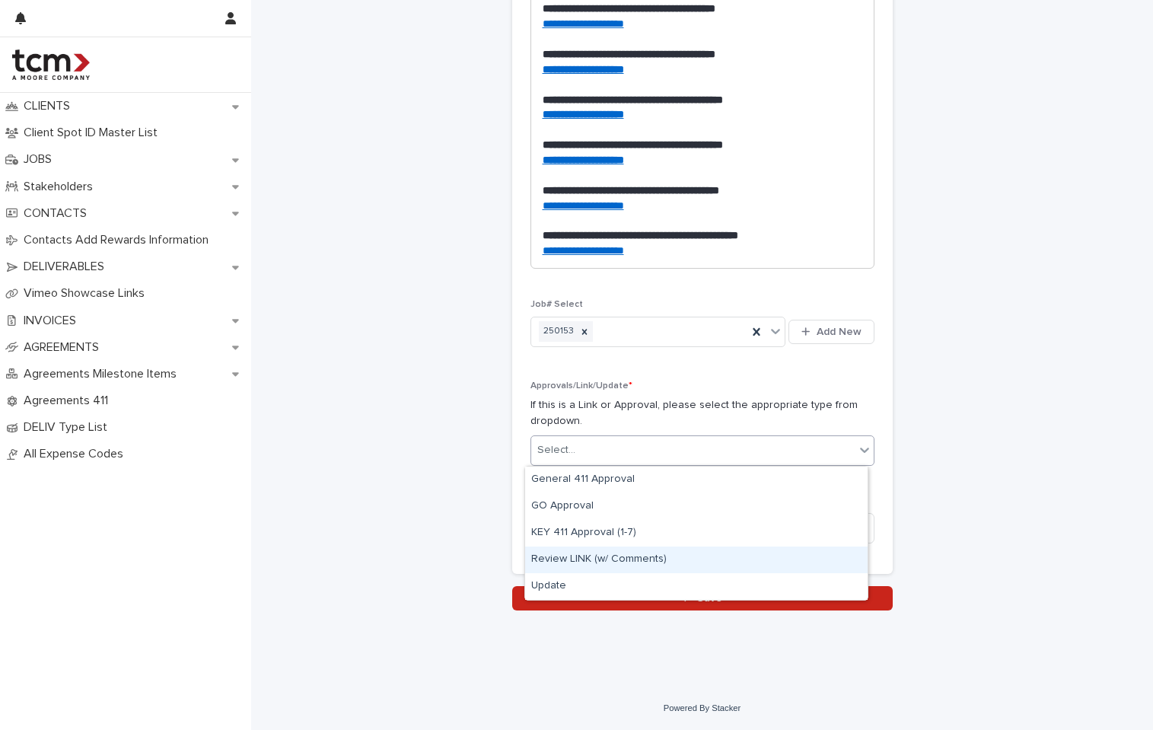
click at [660, 550] on div "Review LINK (w/ Comments)" at bounding box center [696, 560] width 343 height 27
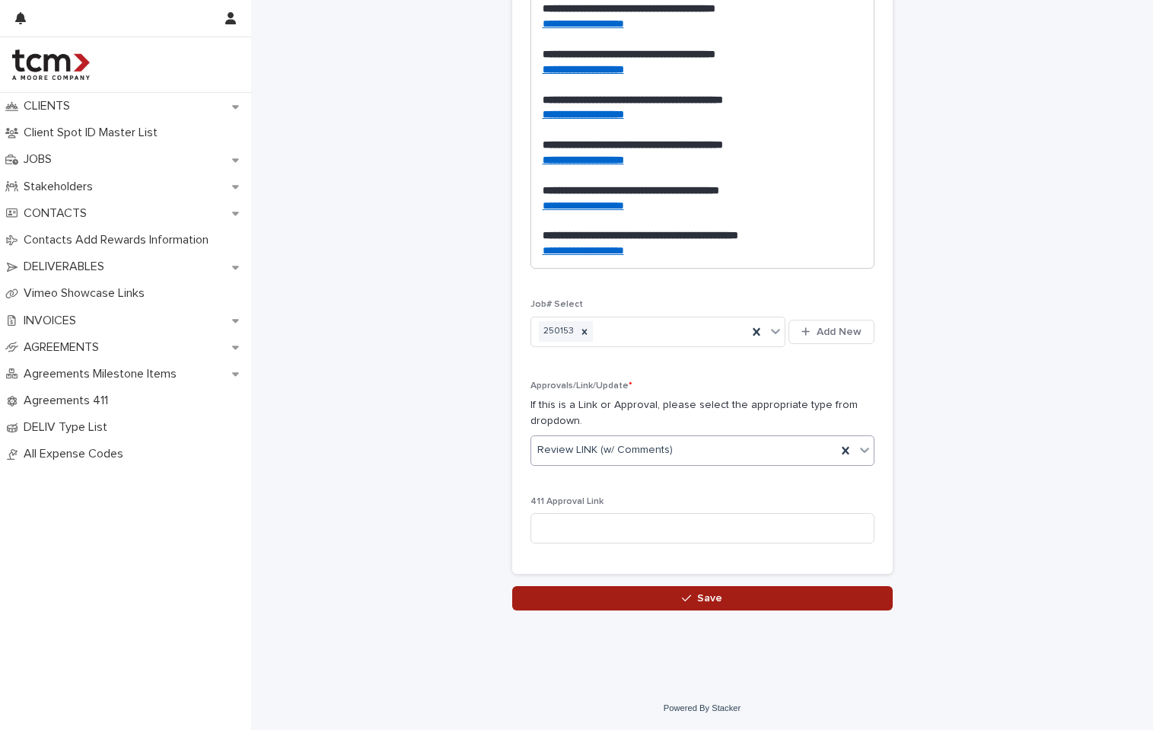
click at [670, 593] on button "Save" at bounding box center [702, 598] width 381 height 24
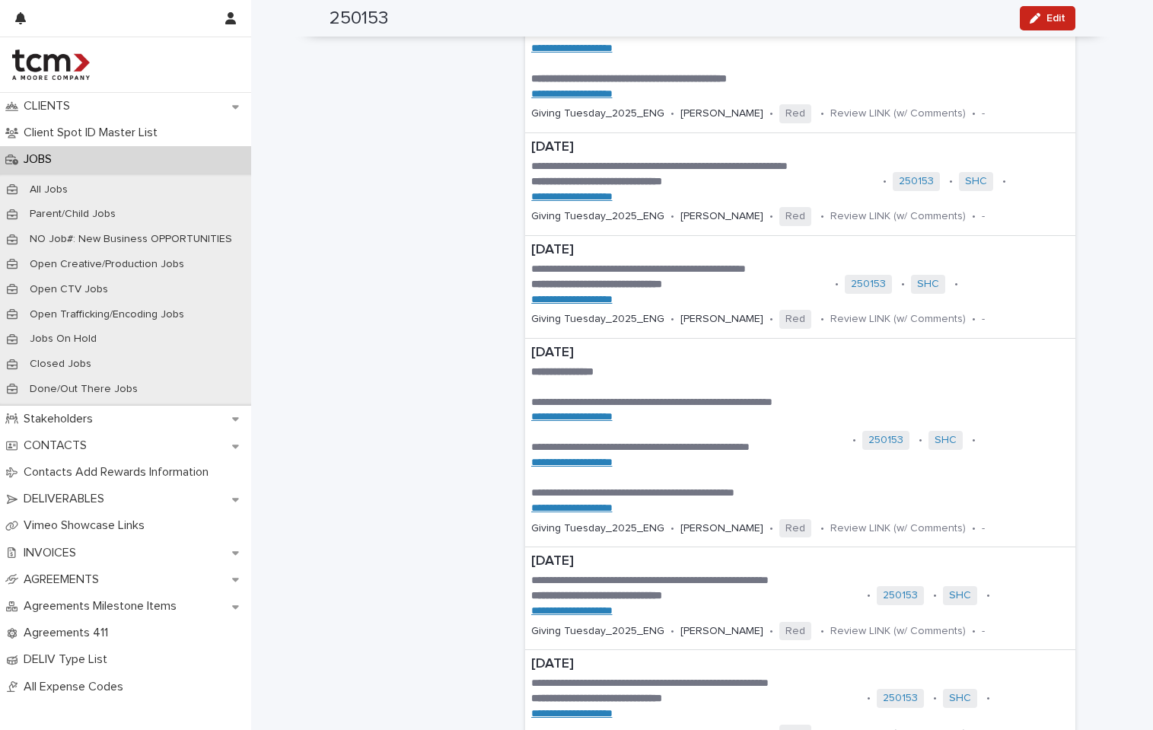
scroll to position [334, 0]
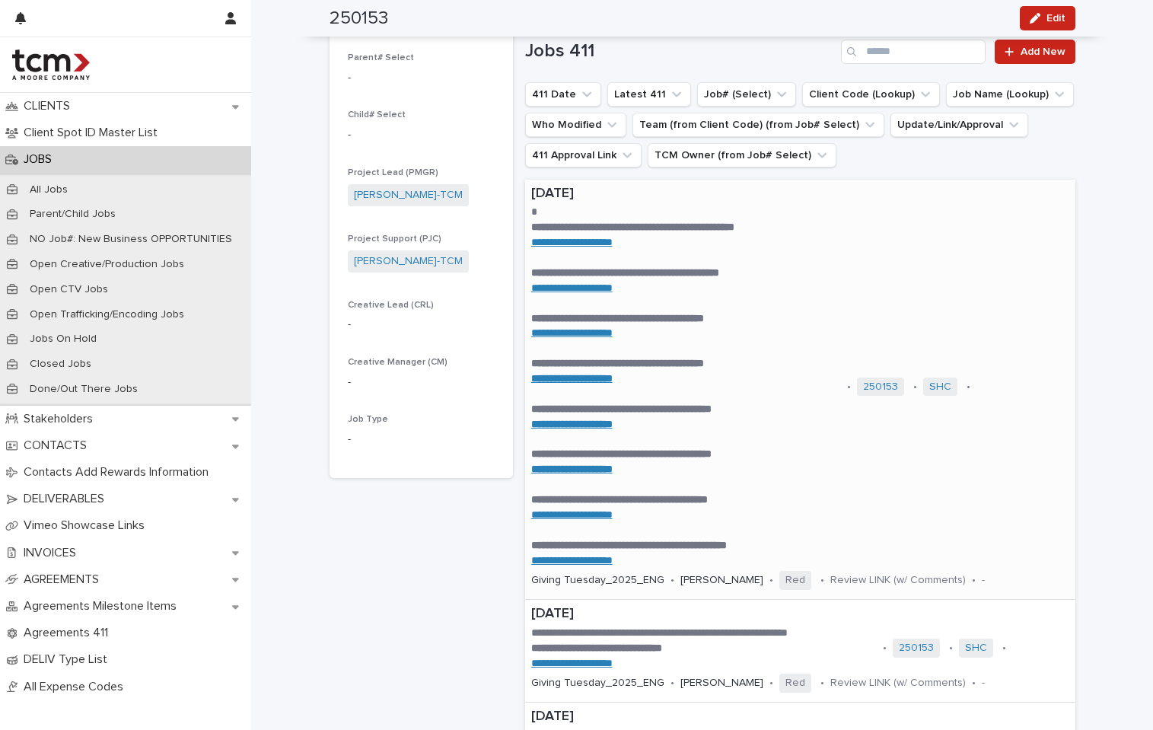
click at [825, 343] on p at bounding box center [686, 348] width 311 height 15
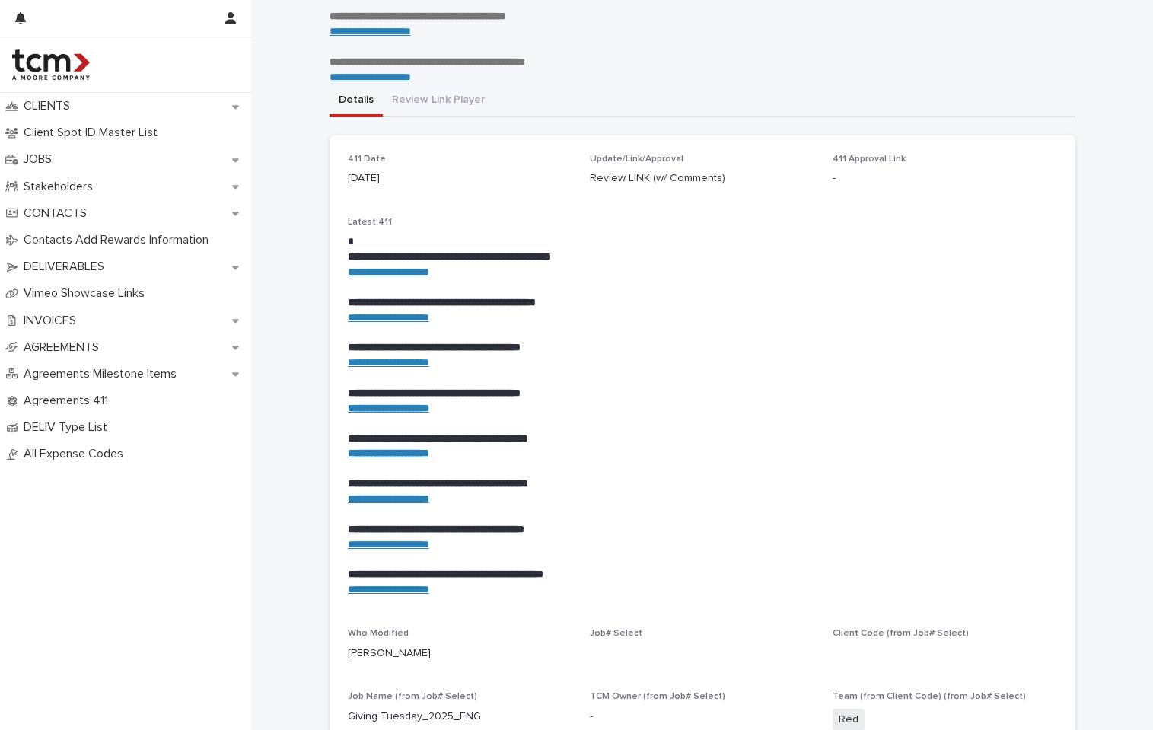
scroll to position [343, 0]
